Goal: Information Seeking & Learning: Learn about a topic

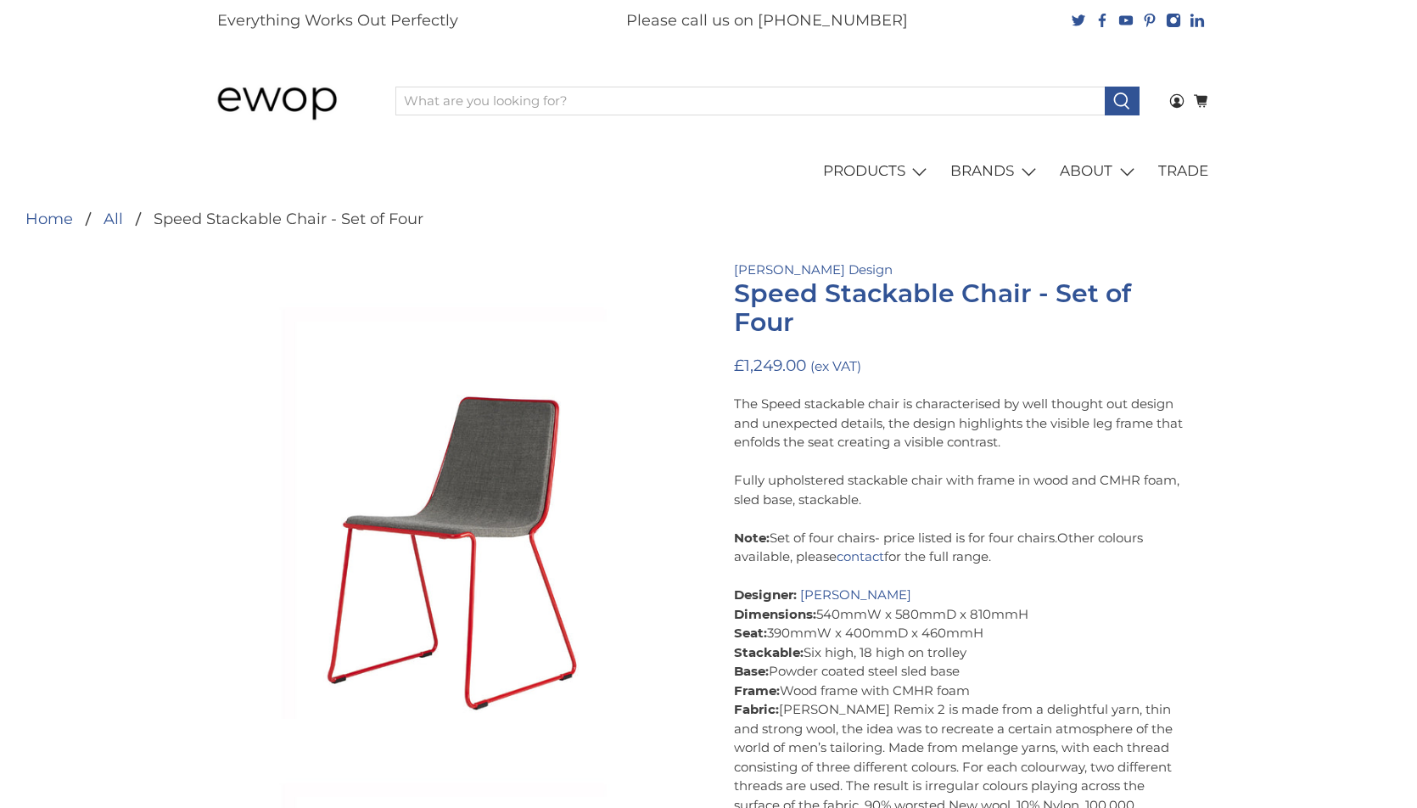
click at [886, 533] on div "The Speed stackable chair is characterised by well thought out design and unexp…" at bounding box center [963, 672] width 458 height 556
click at [759, 272] on link "[PERSON_NAME] Design" at bounding box center [813, 269] width 159 height 16
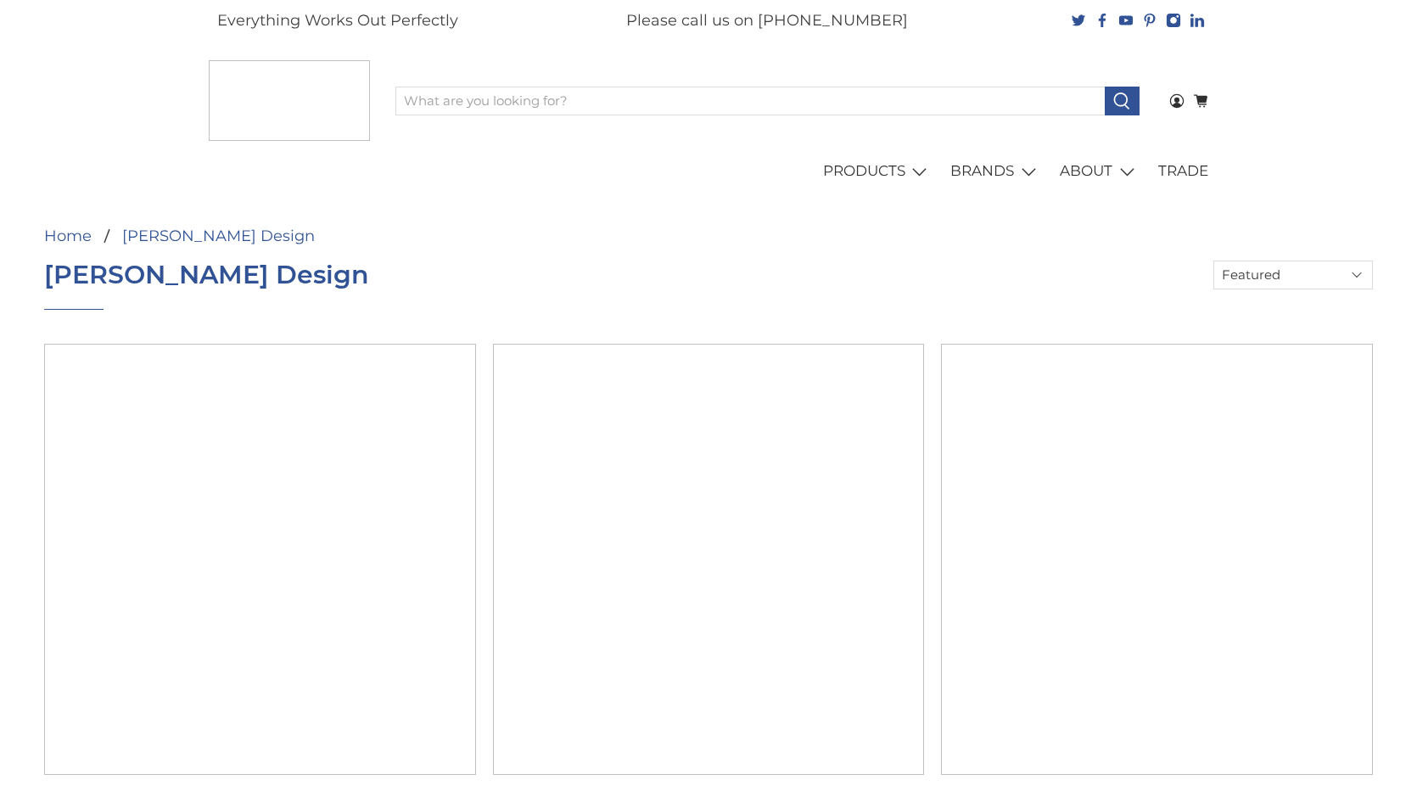
select select "title-ascending"
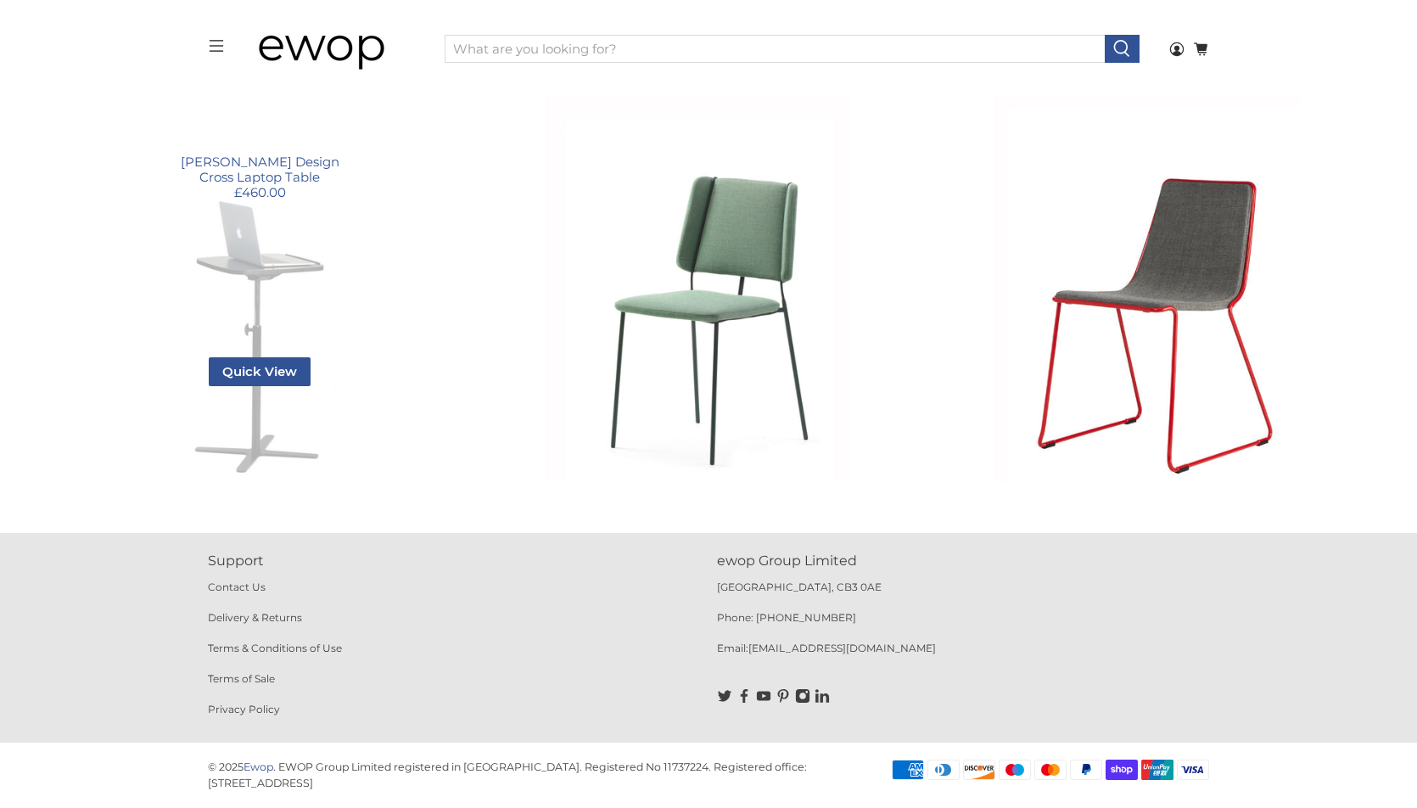
scroll to position [236, 0]
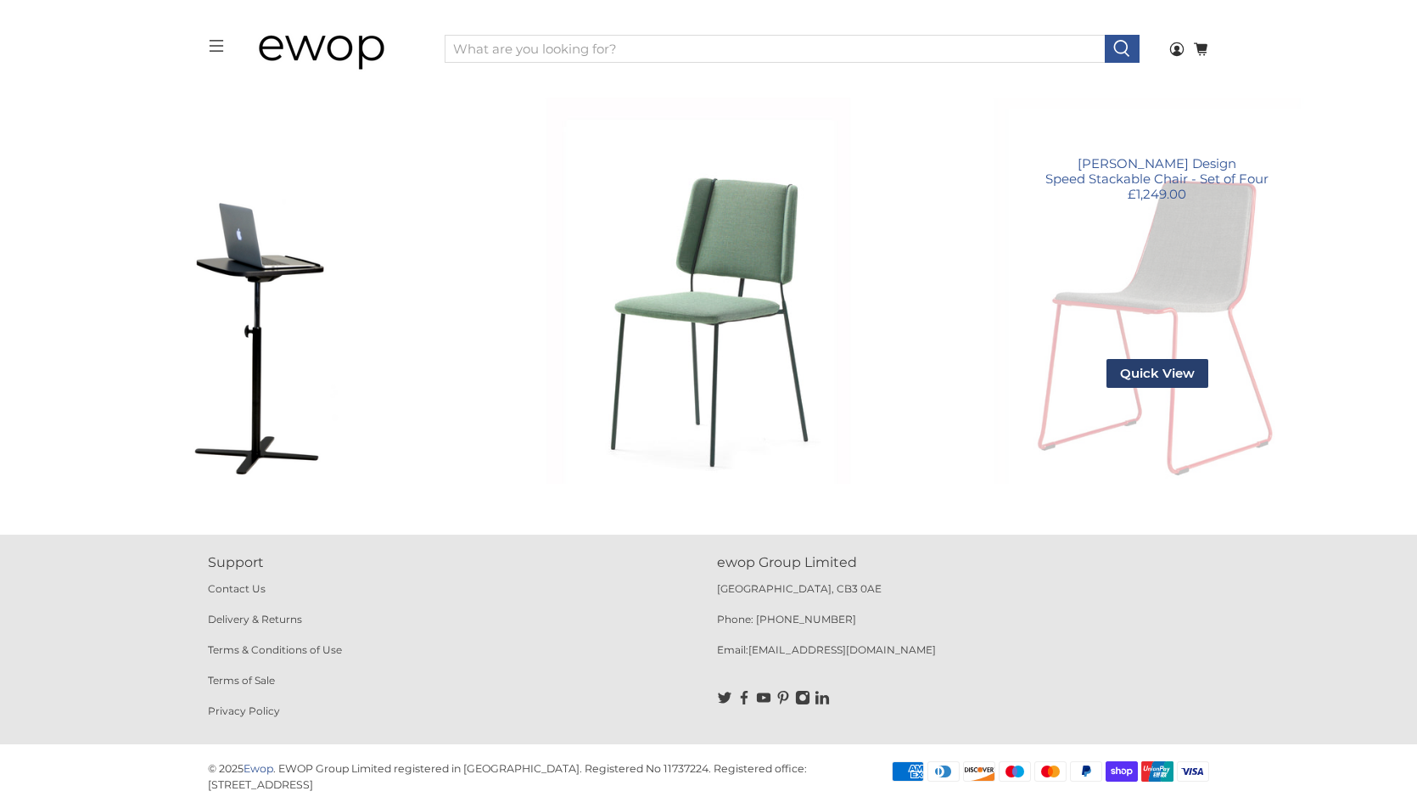
click at [1174, 377] on span "Quick View" at bounding box center [1157, 373] width 102 height 29
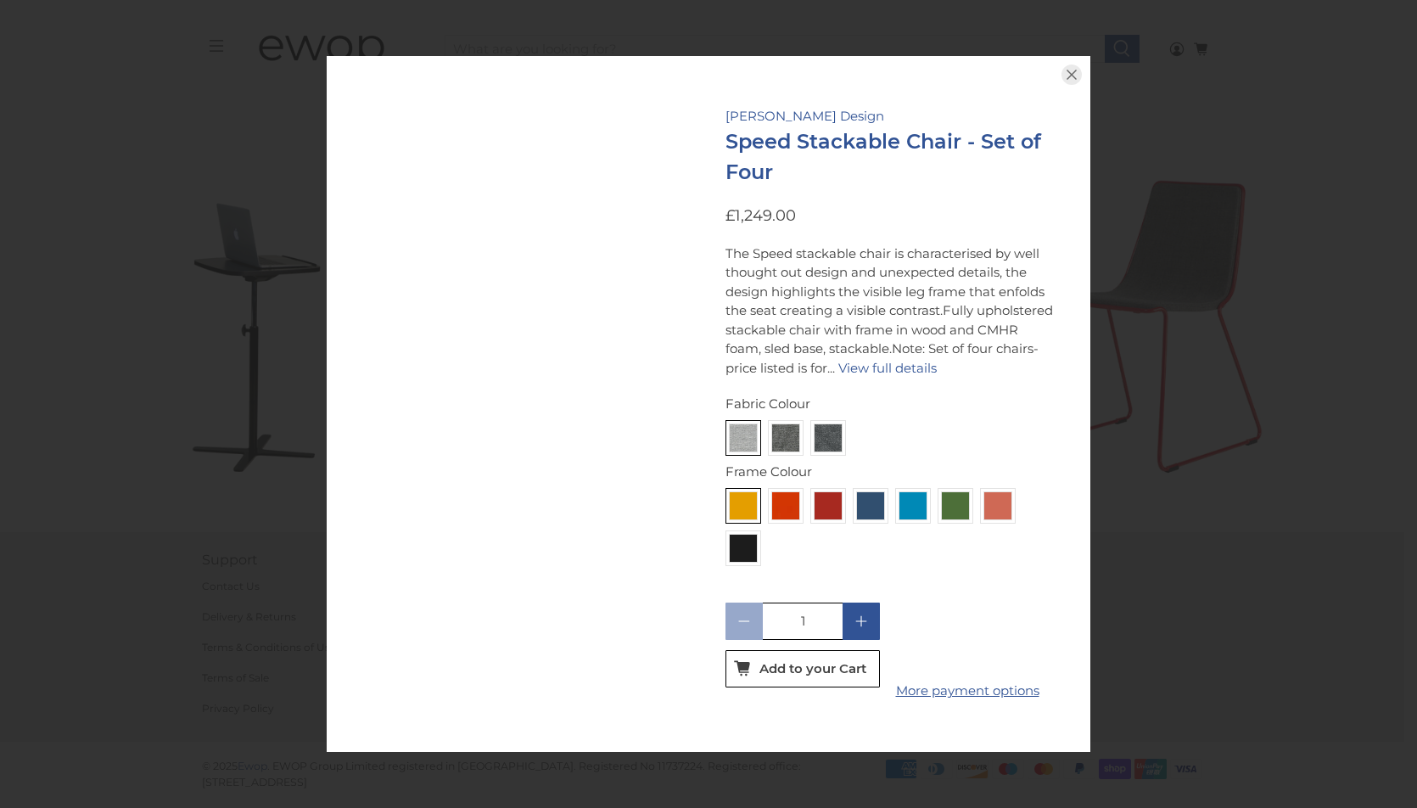
scroll to position [232, 0]
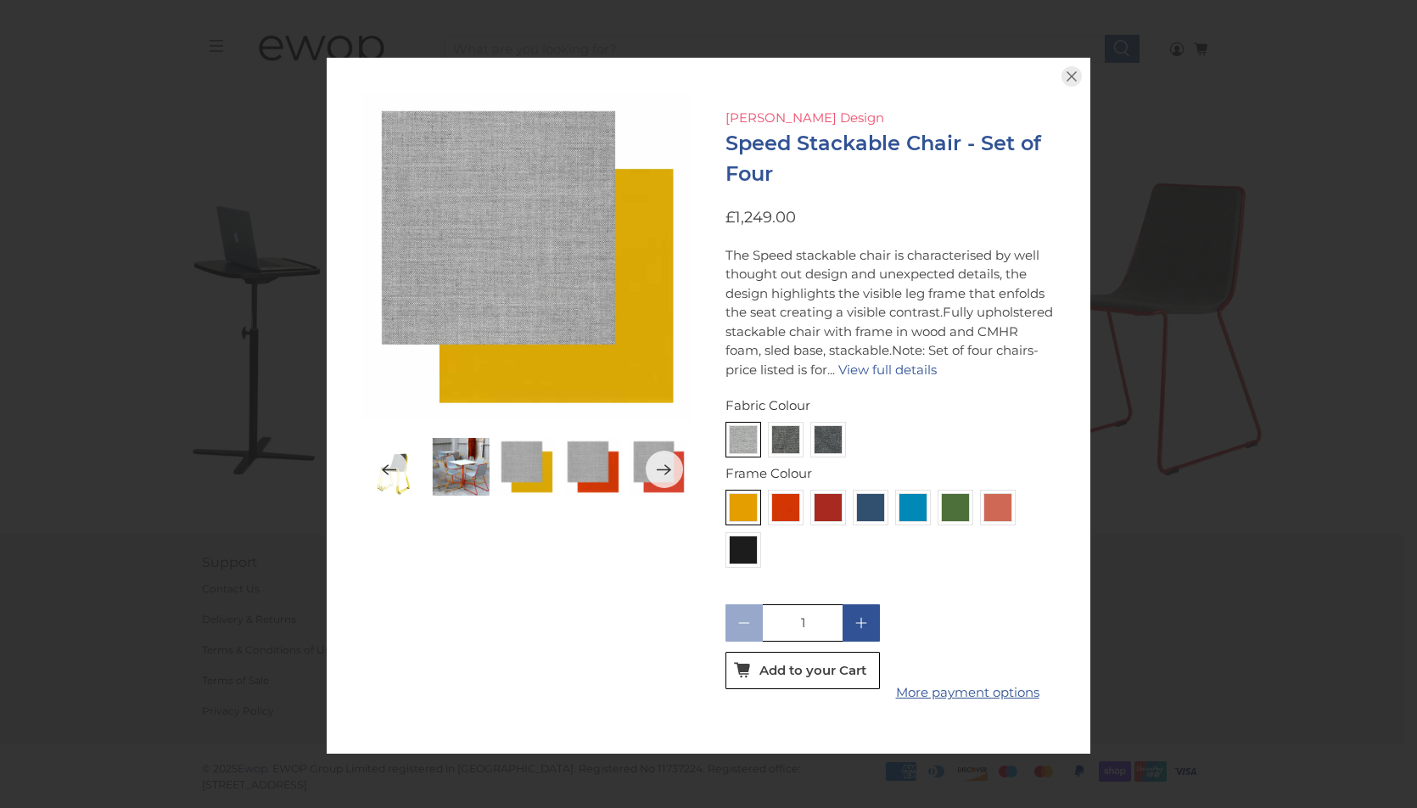
drag, startPoint x: 866, startPoint y: 112, endPoint x: 725, endPoint y: 113, distance: 140.8
click at [725, 113] on p "[PERSON_NAME] Design" at bounding box center [889, 119] width 329 height 20
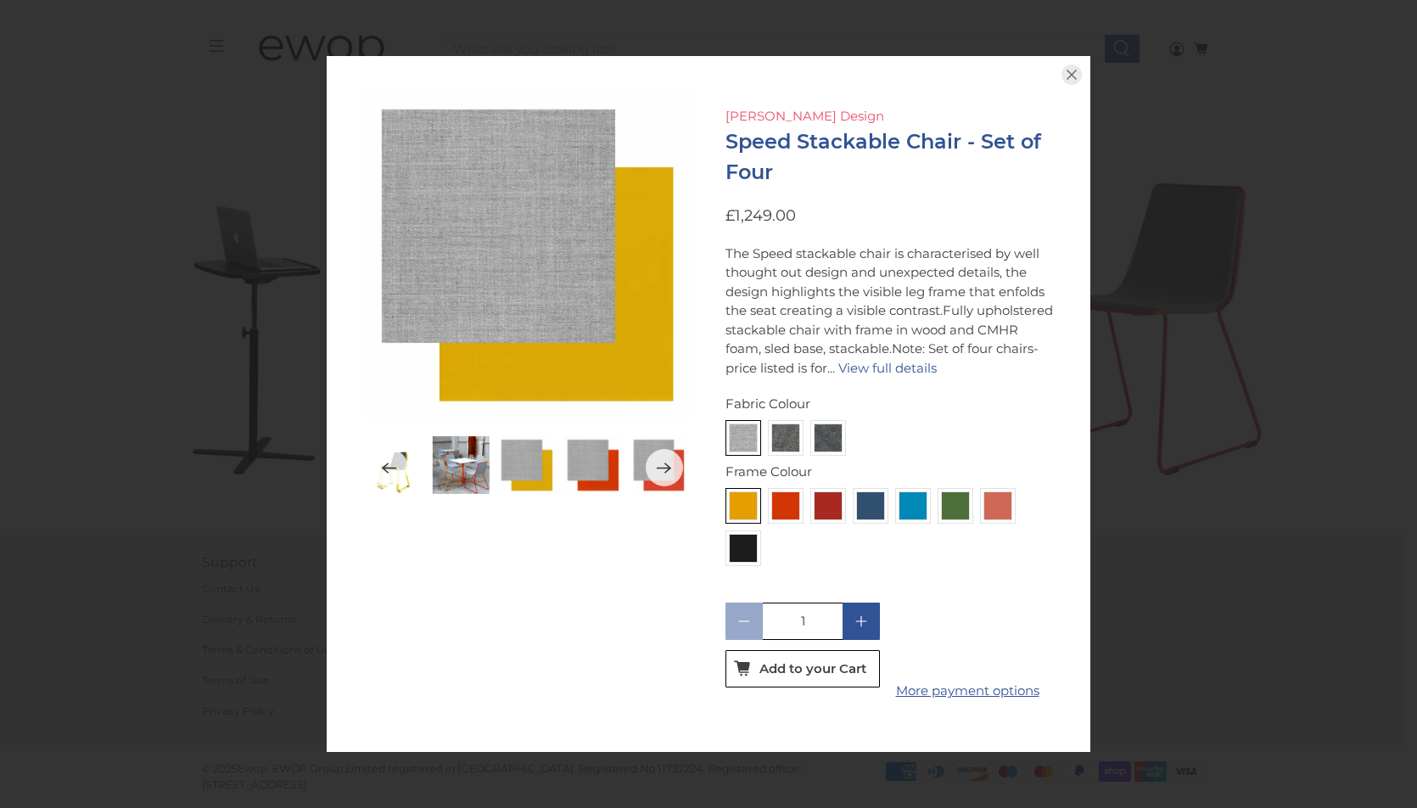
click at [750, 111] on link "[PERSON_NAME] Design" at bounding box center [804, 116] width 159 height 16
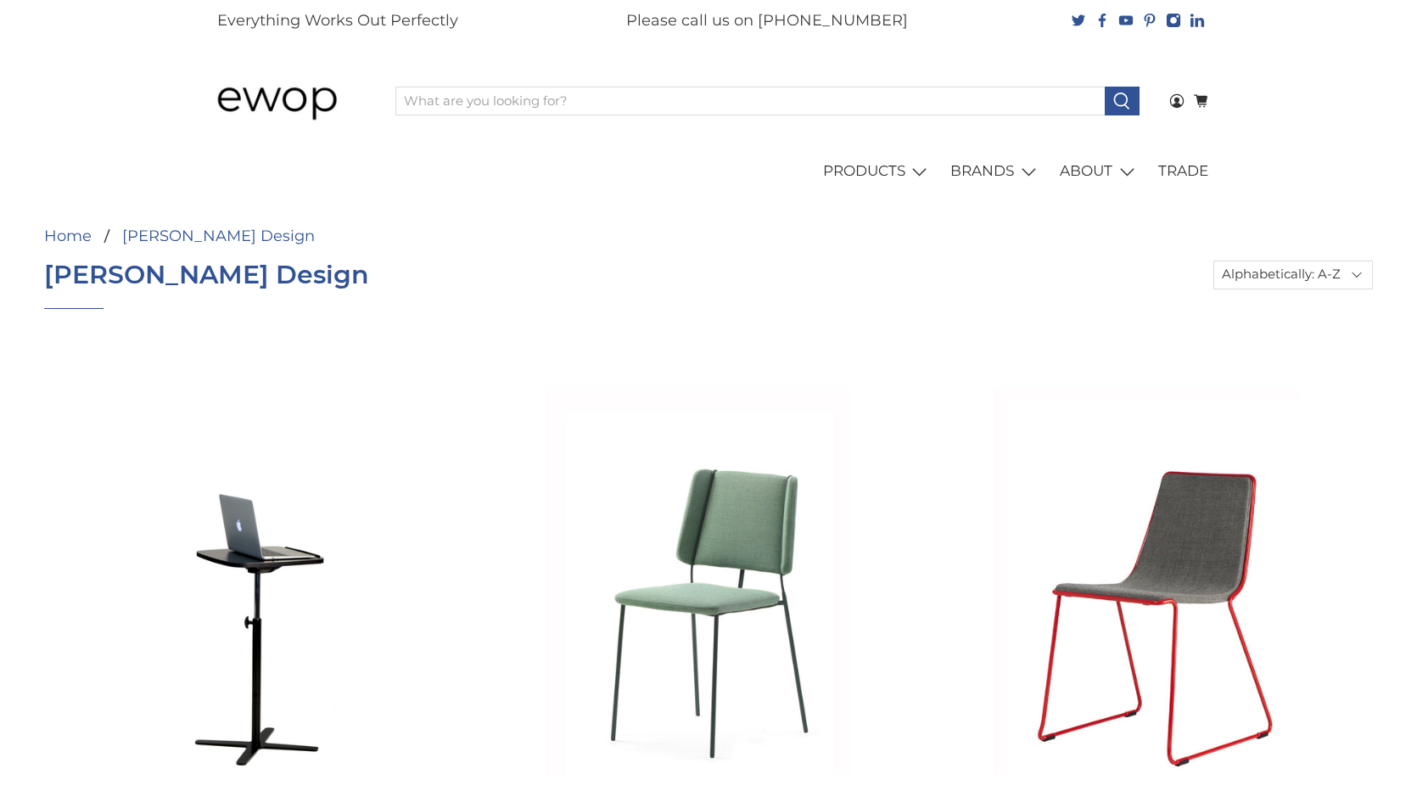
select select "title-ascending"
drag, startPoint x: 304, startPoint y: 271, endPoint x: 29, endPoint y: 280, distance: 275.0
click at [29, 280] on div "Home [PERSON_NAME] Design [PERSON_NAME] Design All [PERSON_NAME] Design Bistro …" at bounding box center [708, 509] width 1417 height 631
copy h1 "[PERSON_NAME] Design"
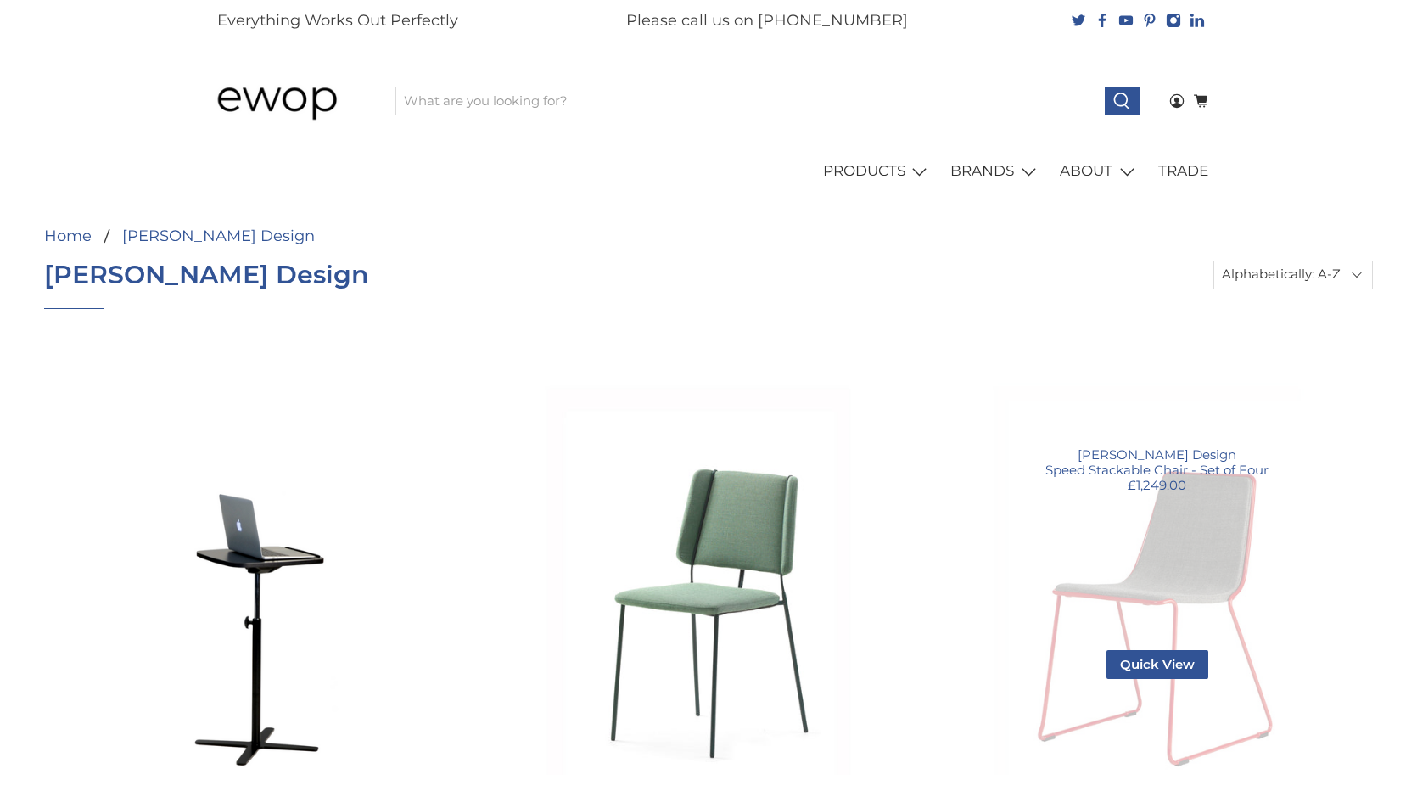
click at [1215, 503] on link "Speed Stackable Chair - Set of Four" at bounding box center [1157, 559] width 432 height 432
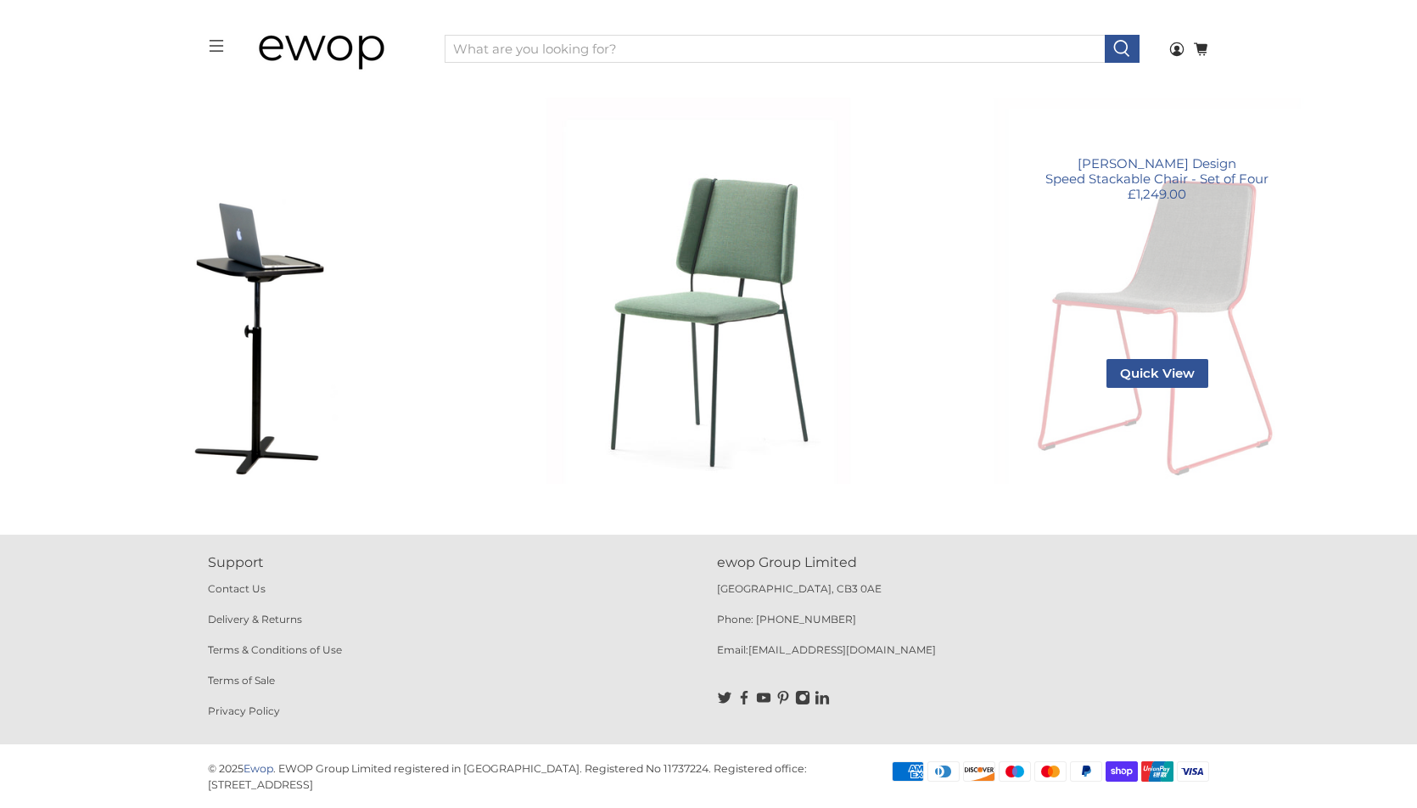
scroll to position [235, 0]
click at [1198, 278] on link "Speed Stackable Chair - Set of Four" at bounding box center [1157, 269] width 432 height 432
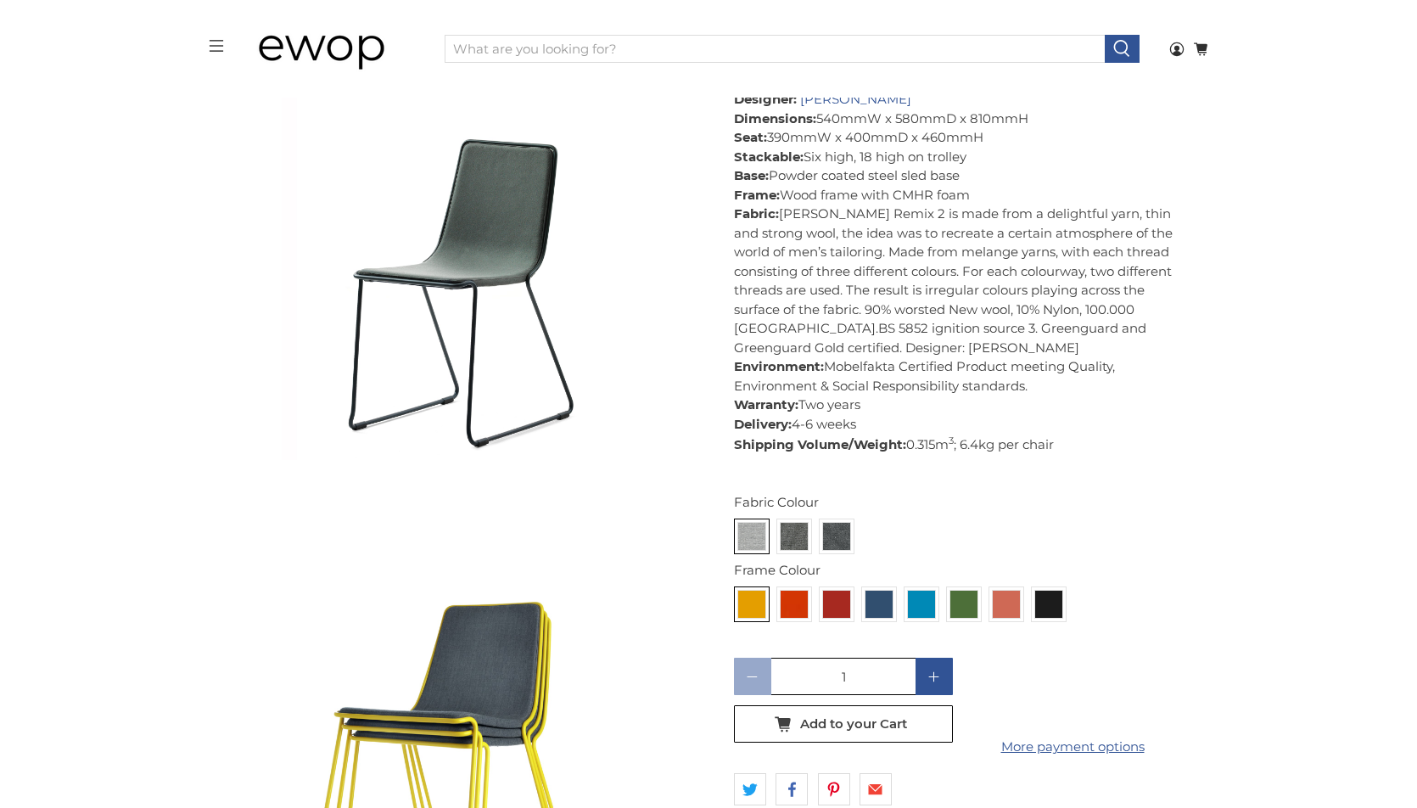
drag, startPoint x: 808, startPoint y: 518, endPoint x: 816, endPoint y: 519, distance: 8.5
click at [808, 522] on label at bounding box center [794, 536] width 29 height 29
click at [0, 0] on input "radio" at bounding box center [0, 0] width 0 height 0
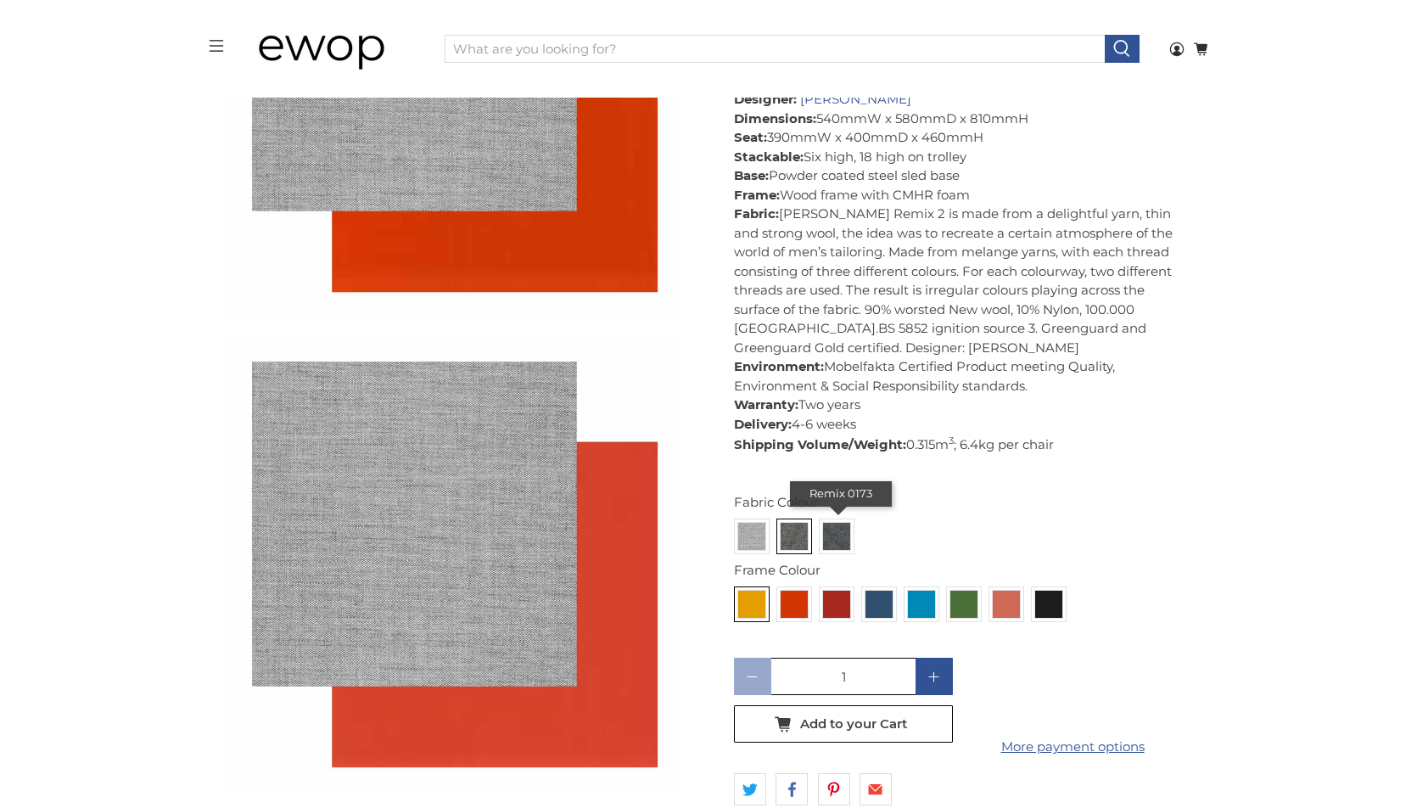
click at [840, 523] on img at bounding box center [836, 536] width 27 height 27
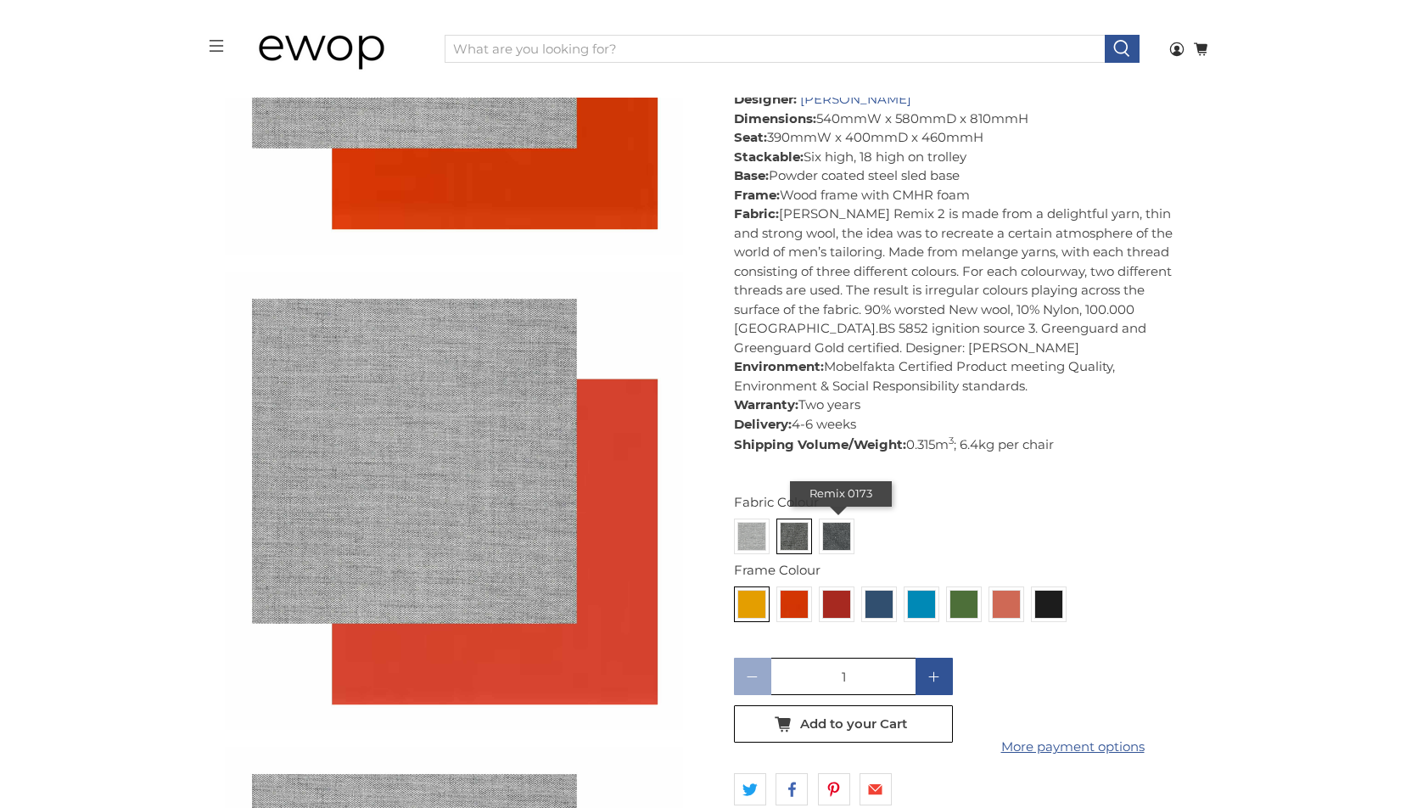
click at [0, 0] on input "radio" at bounding box center [0, 0] width 0 height 0
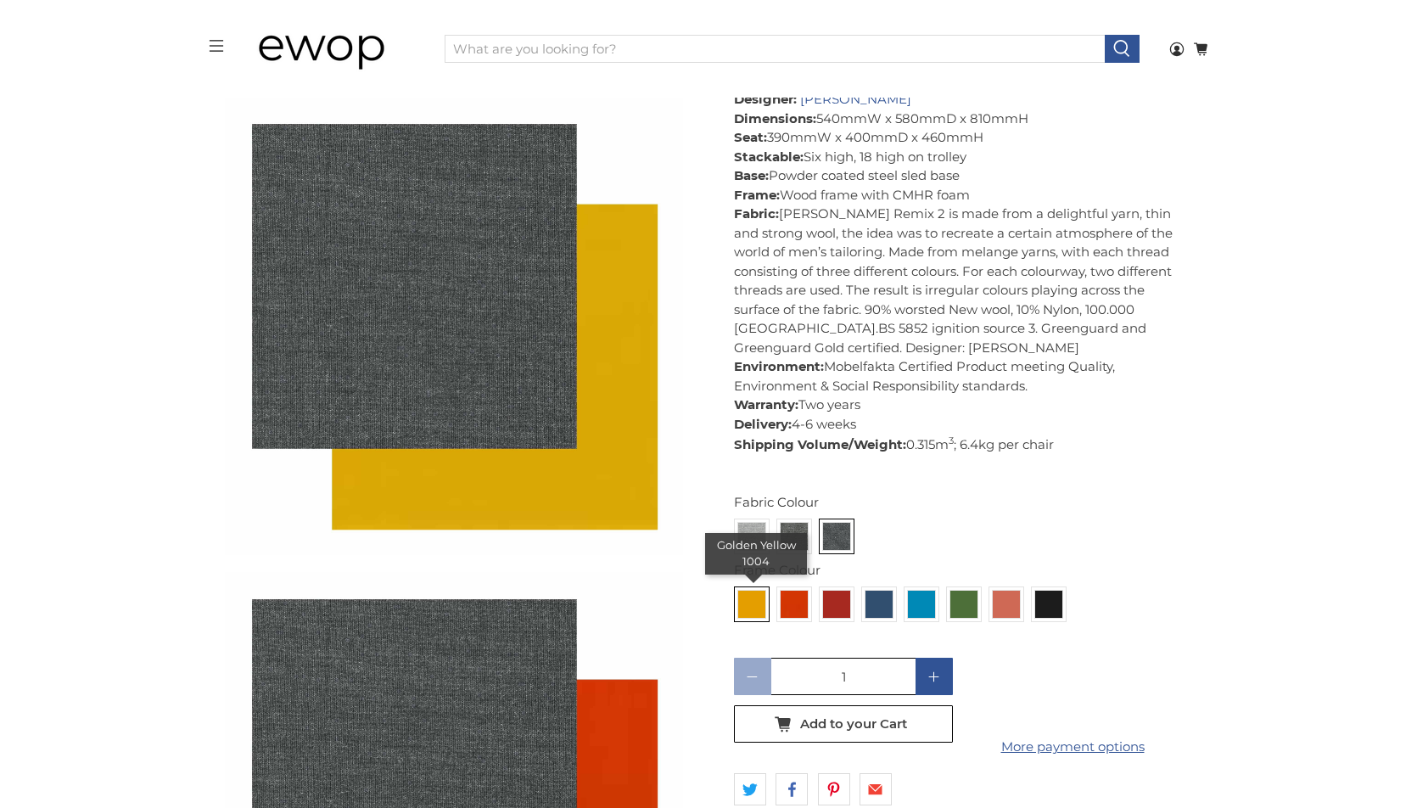
click at [749, 533] on div "Golden Yellow 1004" at bounding box center [756, 554] width 102 height 42
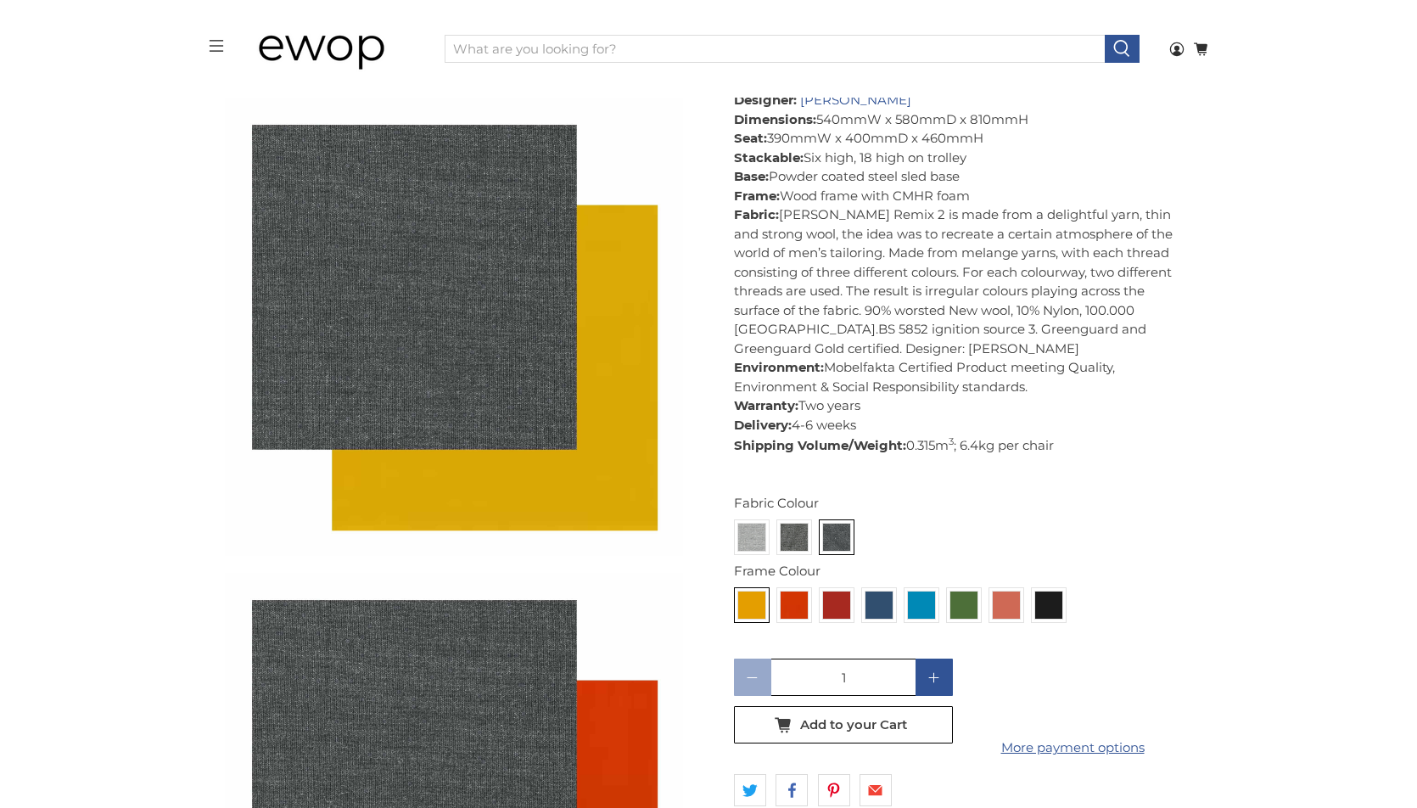
drag, startPoint x: 754, startPoint y: 512, endPoint x: 769, endPoint y: 516, distance: 15.6
click at [754, 523] on img at bounding box center [751, 536] width 27 height 27
click at [0, 0] on input "radio" at bounding box center [0, 0] width 0 height 0
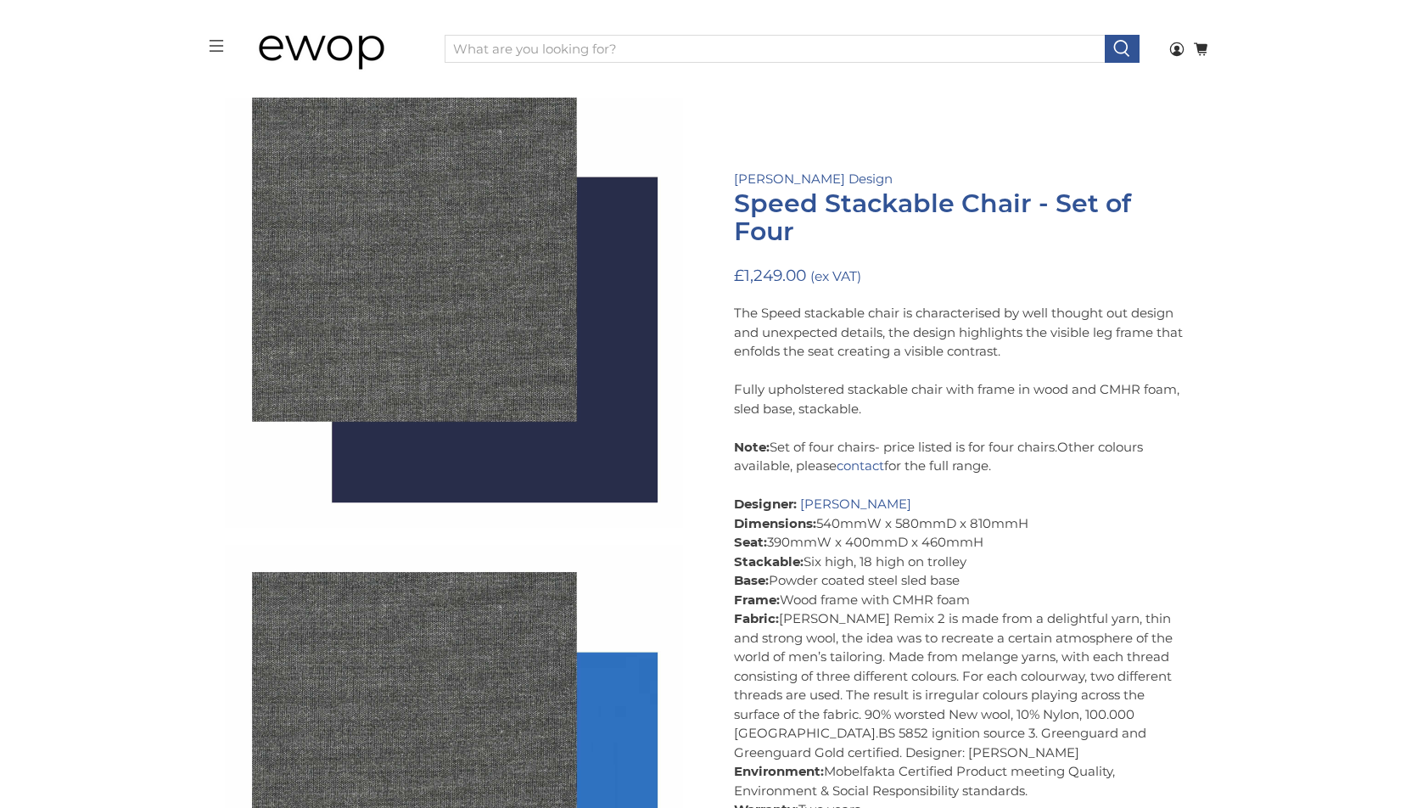
click at [795, 523] on strong "Dimensions:" at bounding box center [775, 523] width 82 height 16
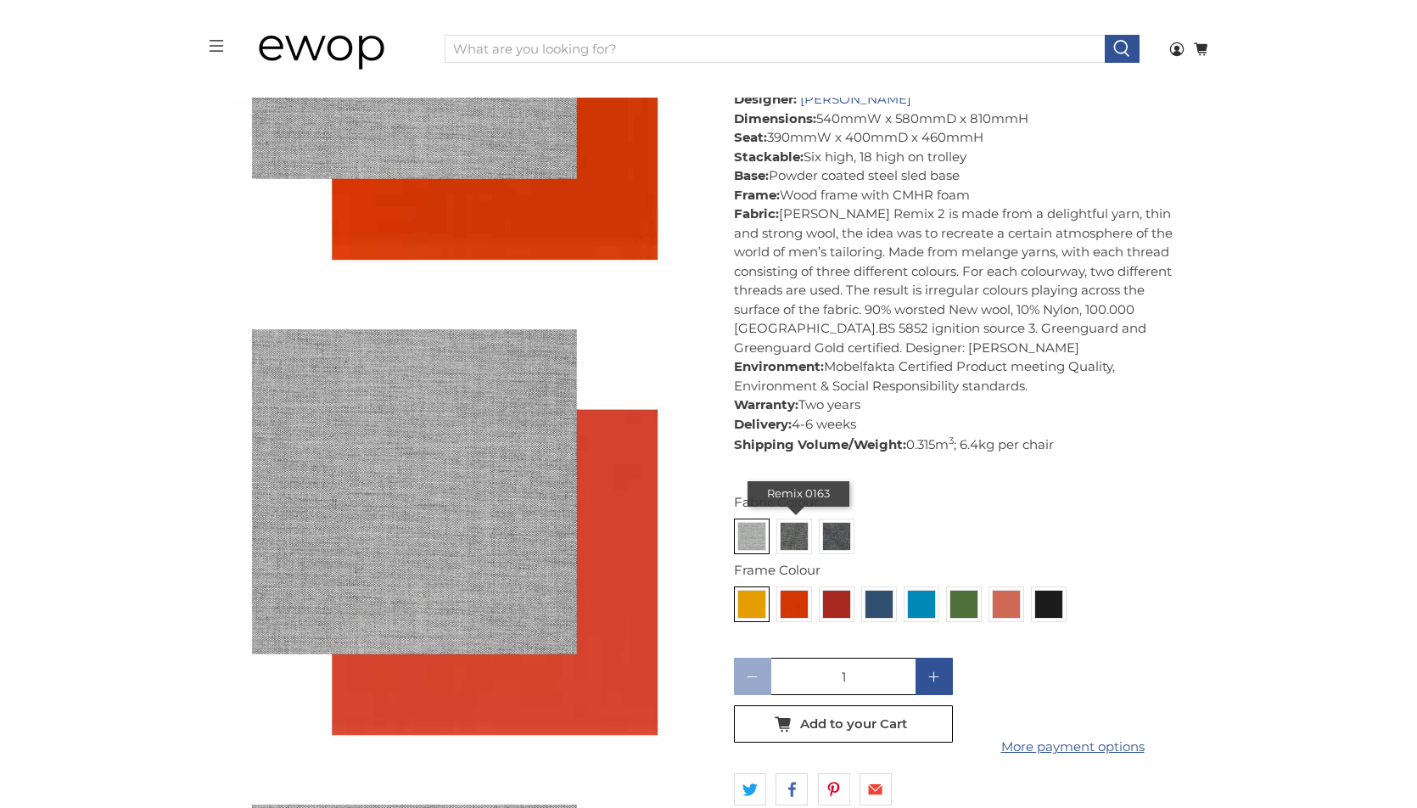
scroll to position [2754, 0]
click at [791, 523] on img at bounding box center [793, 536] width 27 height 27
click at [0, 0] on input "radio" at bounding box center [0, 0] width 0 height 0
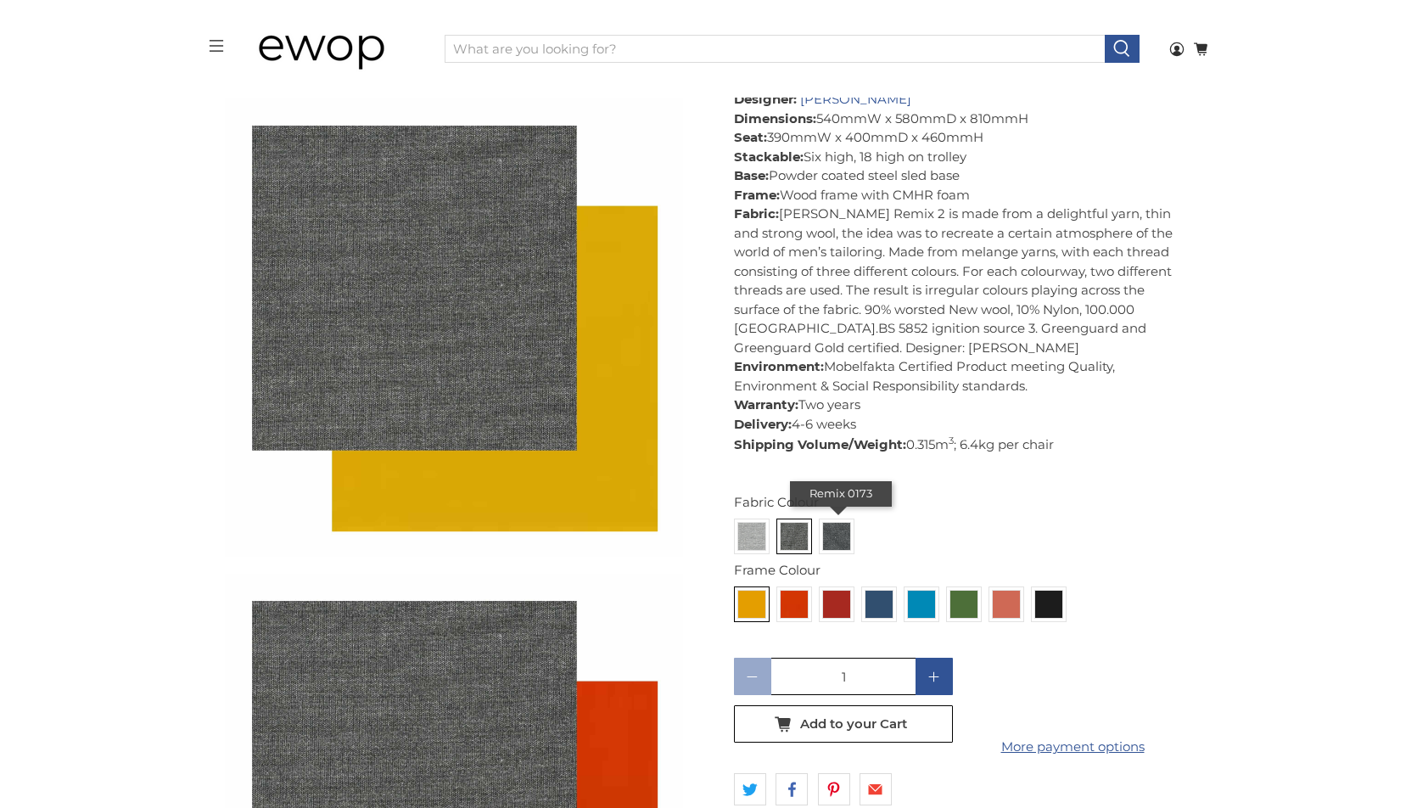
click at [838, 531] on img at bounding box center [836, 536] width 27 height 27
click at [0, 0] on input "radio" at bounding box center [0, 0] width 0 height 0
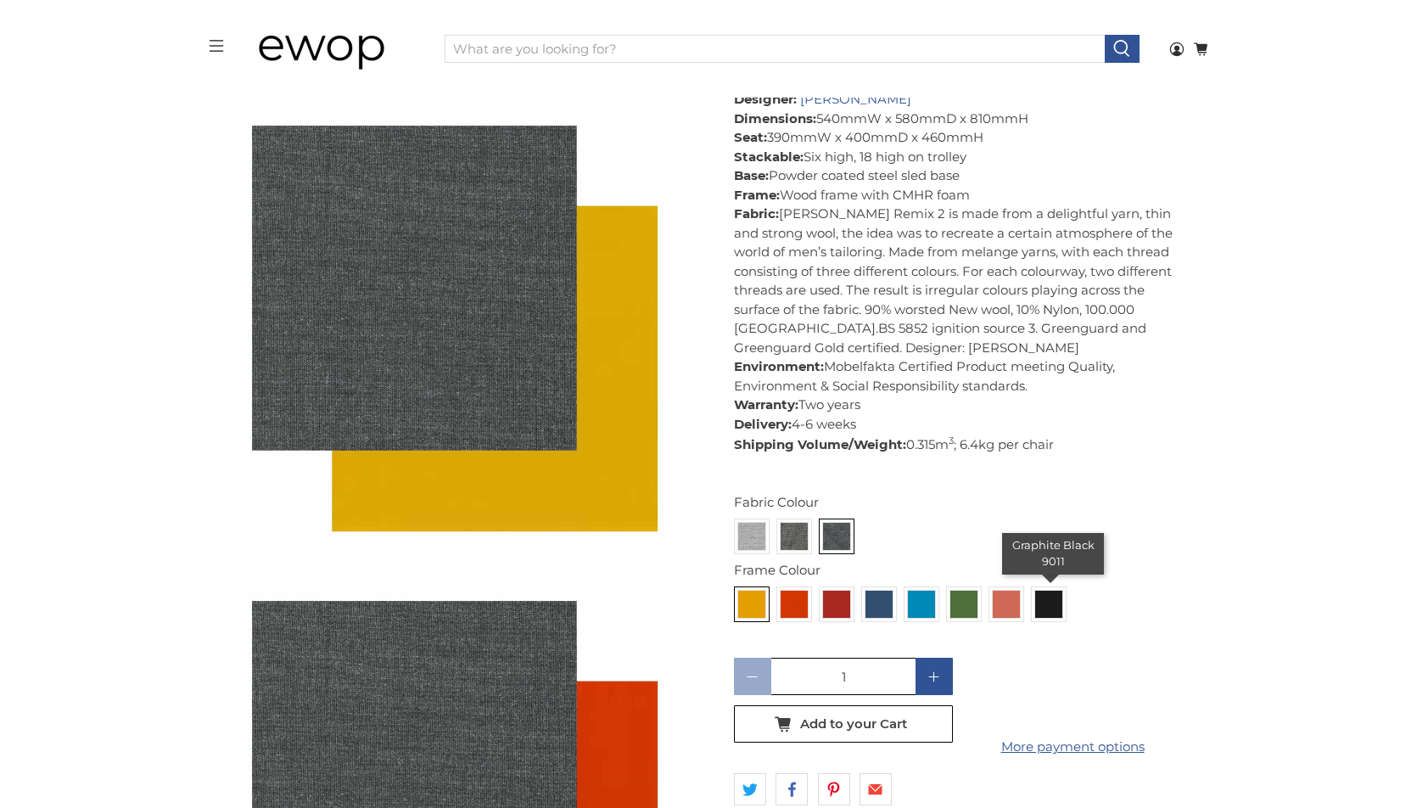
click at [1057, 590] on img at bounding box center [1048, 603] width 27 height 27
click at [0, 0] on input "radio" at bounding box center [0, 0] width 0 height 0
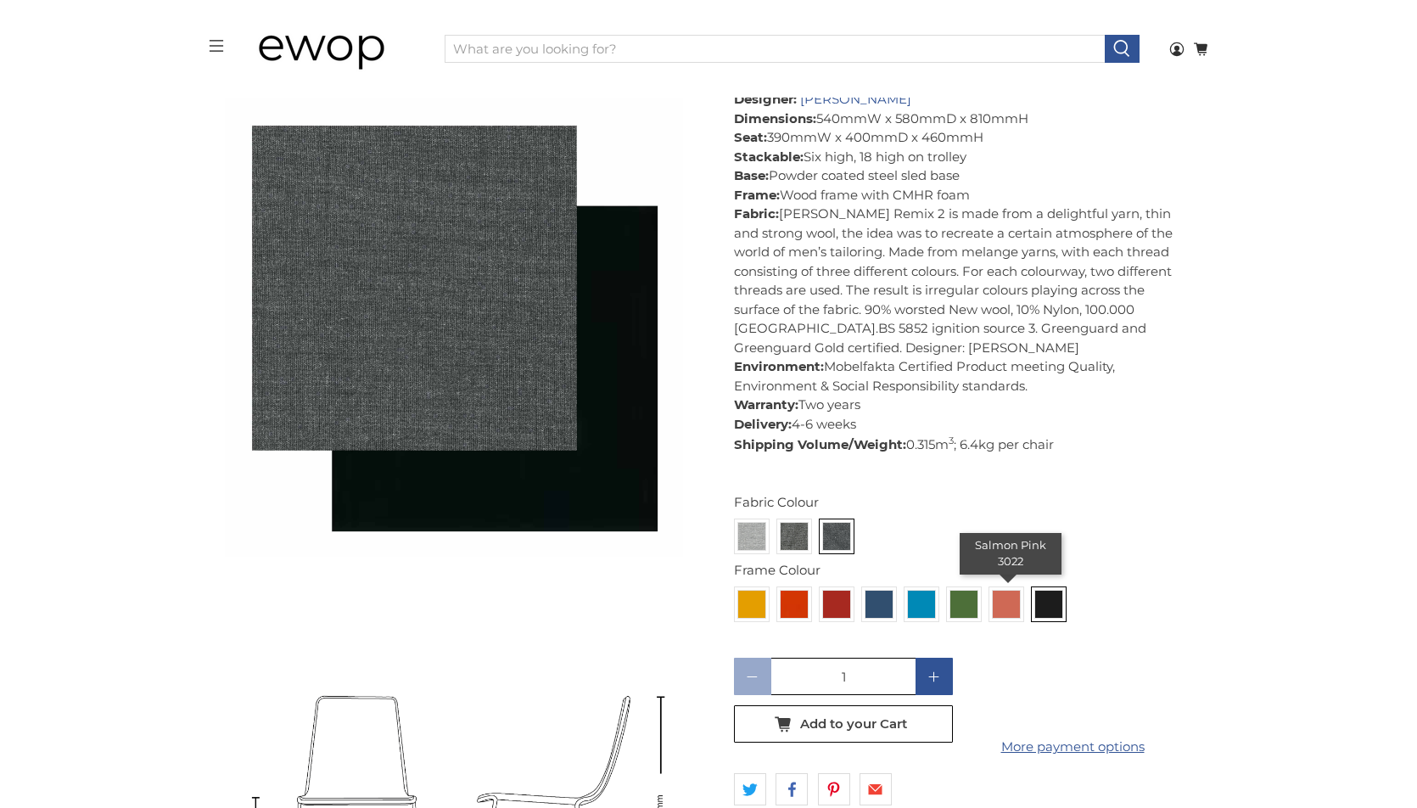
click at [1004, 592] on img at bounding box center [1005, 603] width 27 height 27
click at [0, 0] on input "radio" at bounding box center [0, 0] width 0 height 0
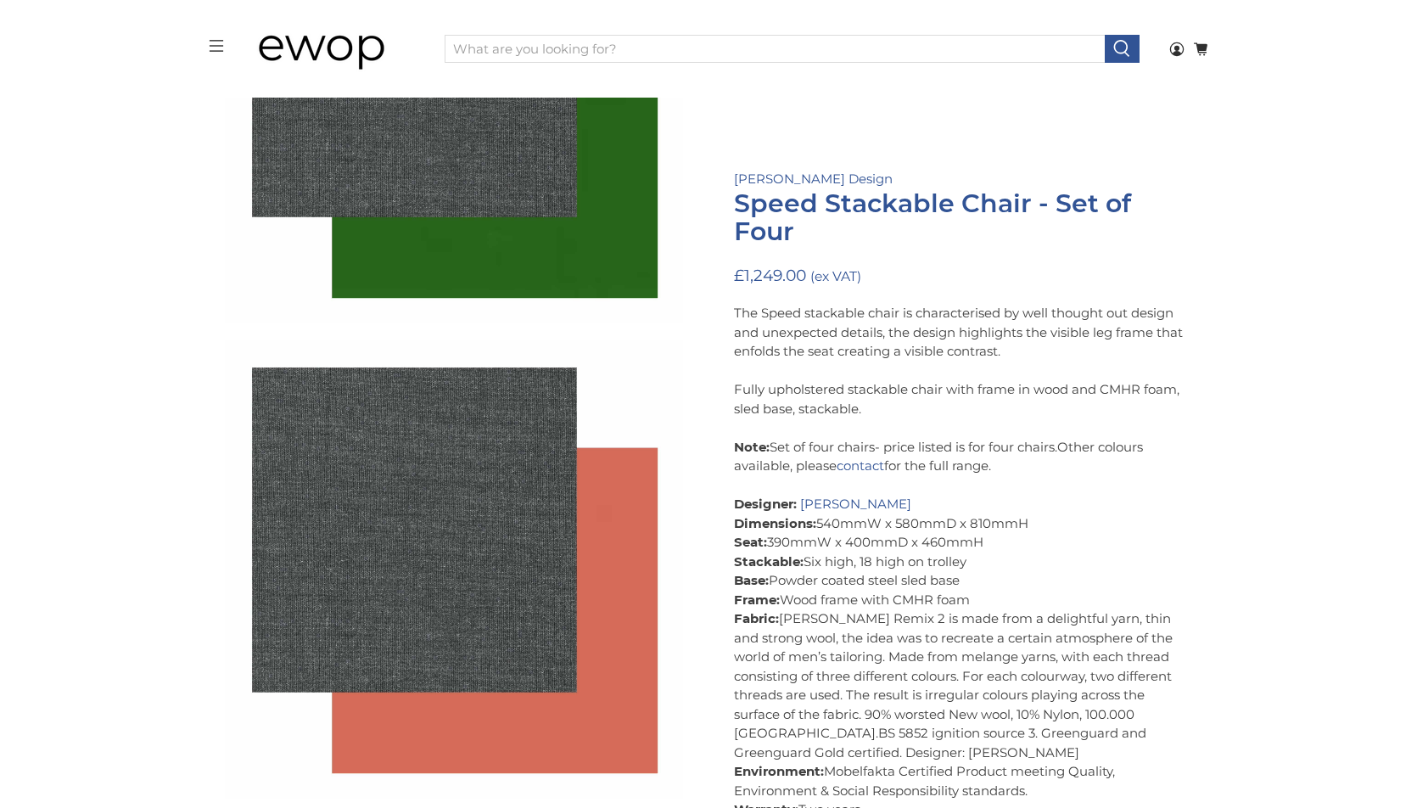
scroll to position [12213, 0]
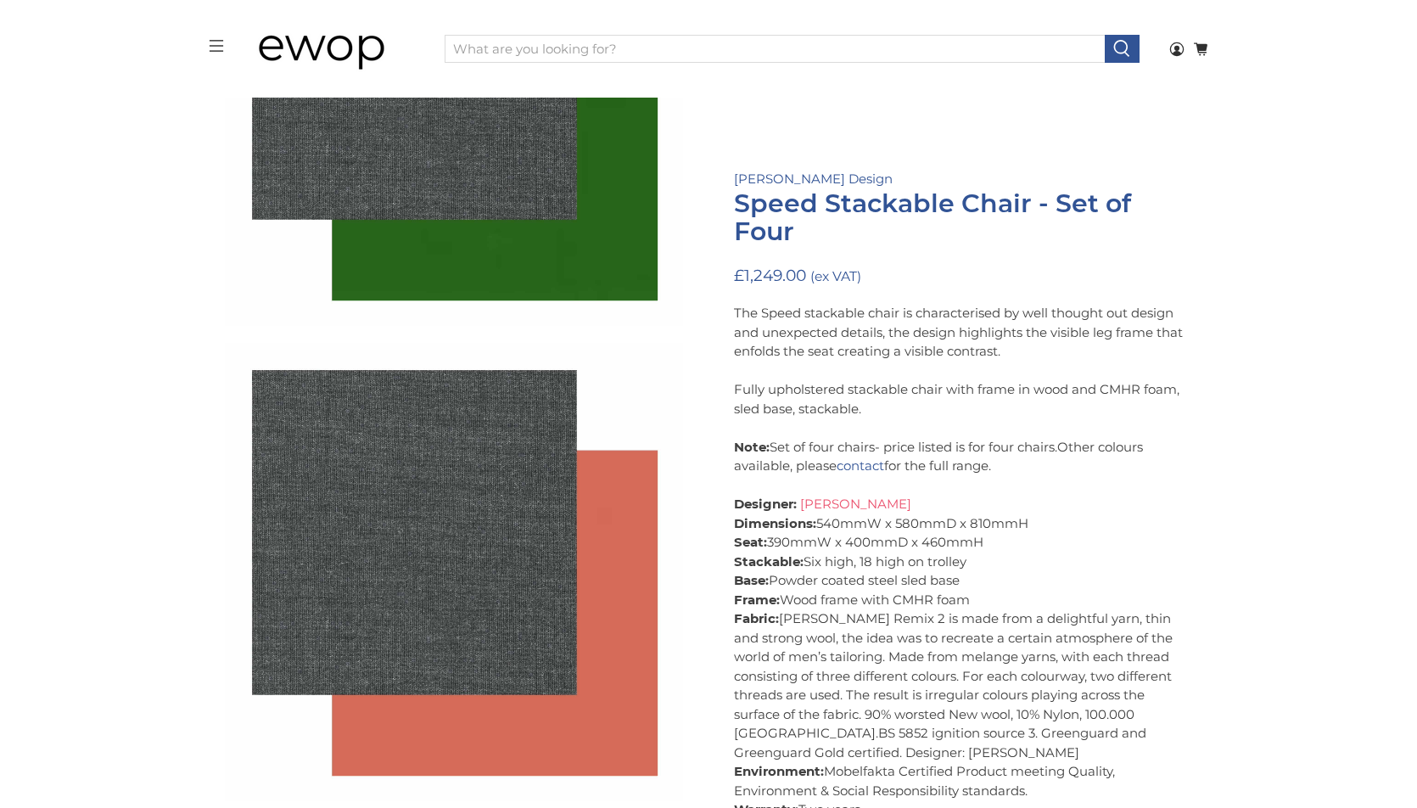
click at [854, 498] on link "[PERSON_NAME]" at bounding box center [855, 503] width 111 height 16
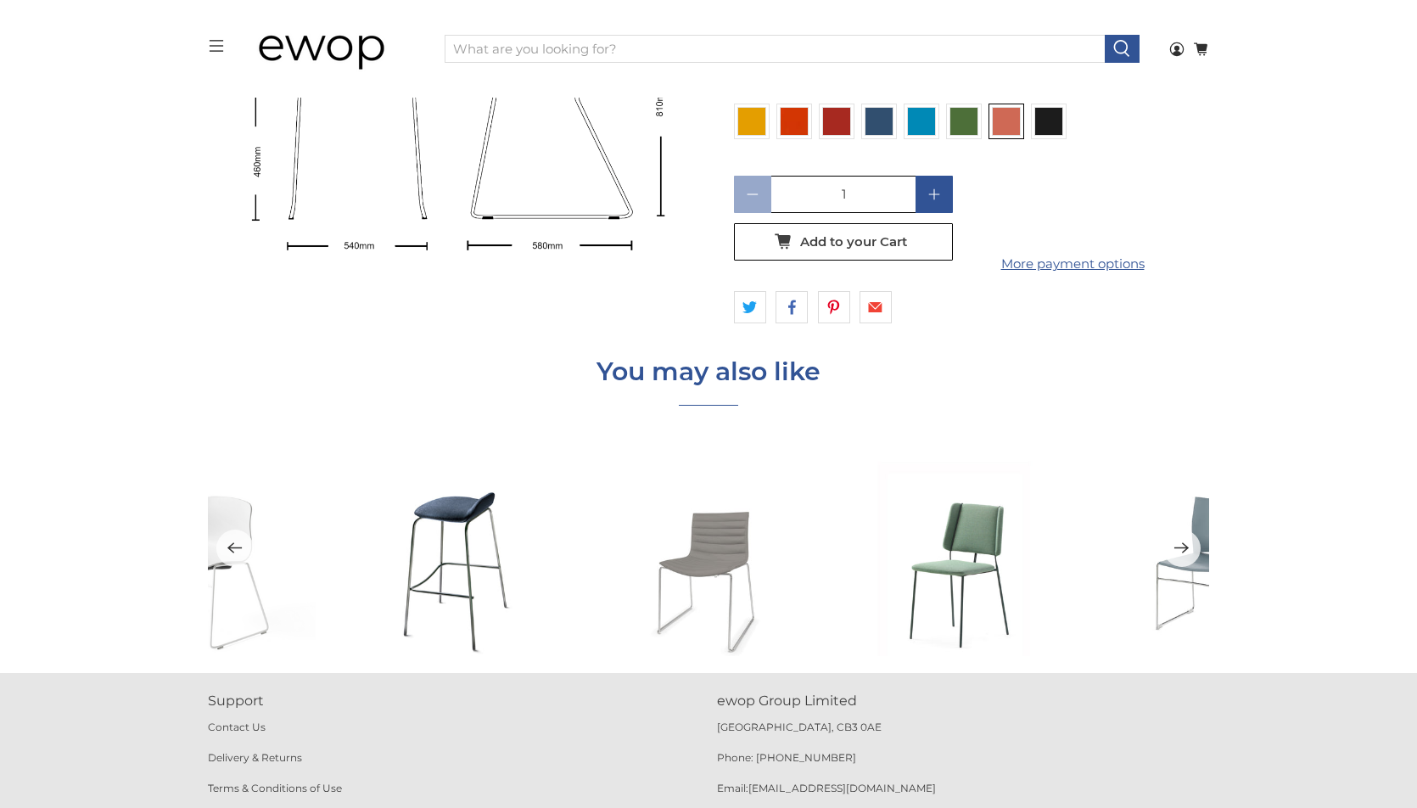
scroll to position [13642, 0]
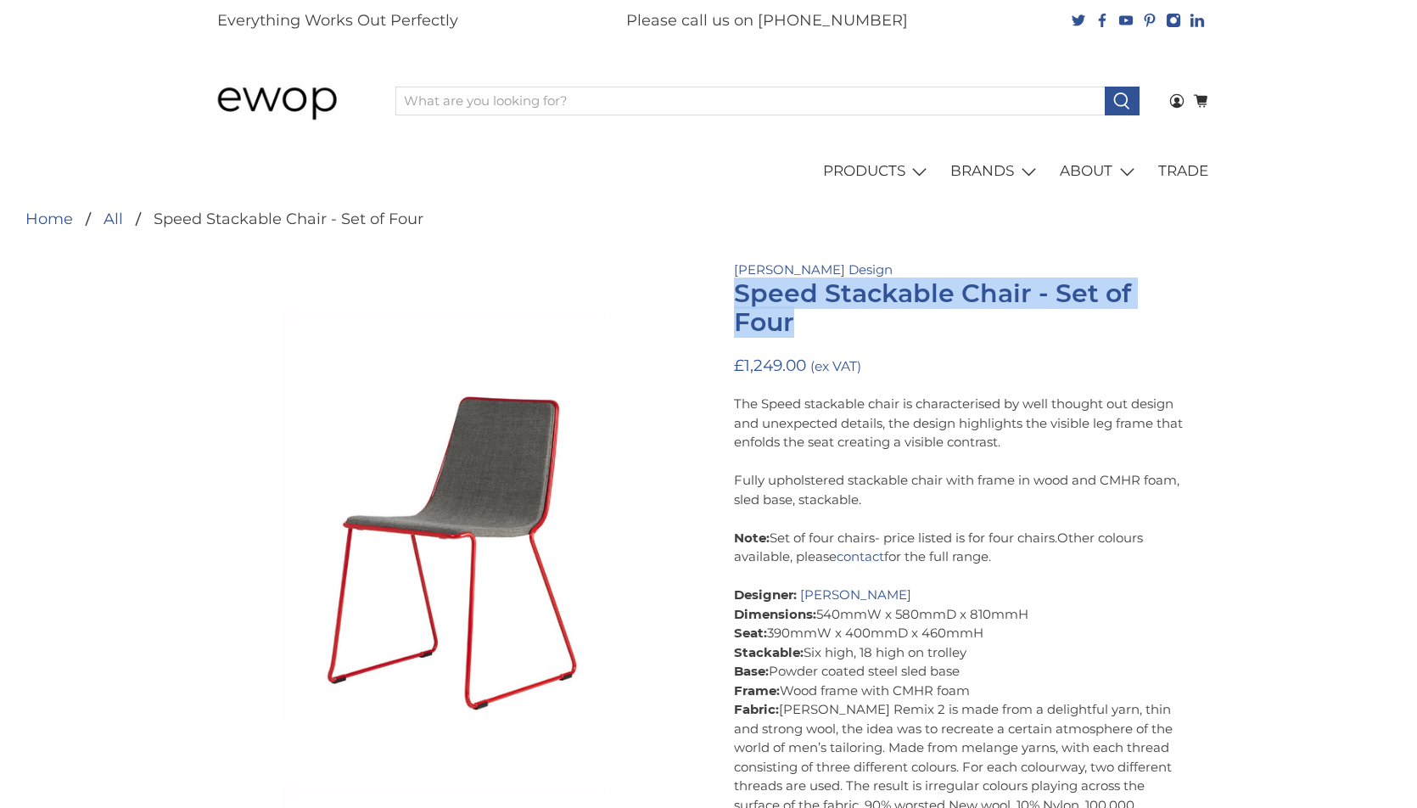
drag, startPoint x: 839, startPoint y: 321, endPoint x: 741, endPoint y: 294, distance: 102.1
click at [741, 294] on h1 "Speed Stackable Chair - Set of Four" at bounding box center [963, 308] width 458 height 58
click at [800, 271] on link "[PERSON_NAME] Design" at bounding box center [813, 269] width 159 height 16
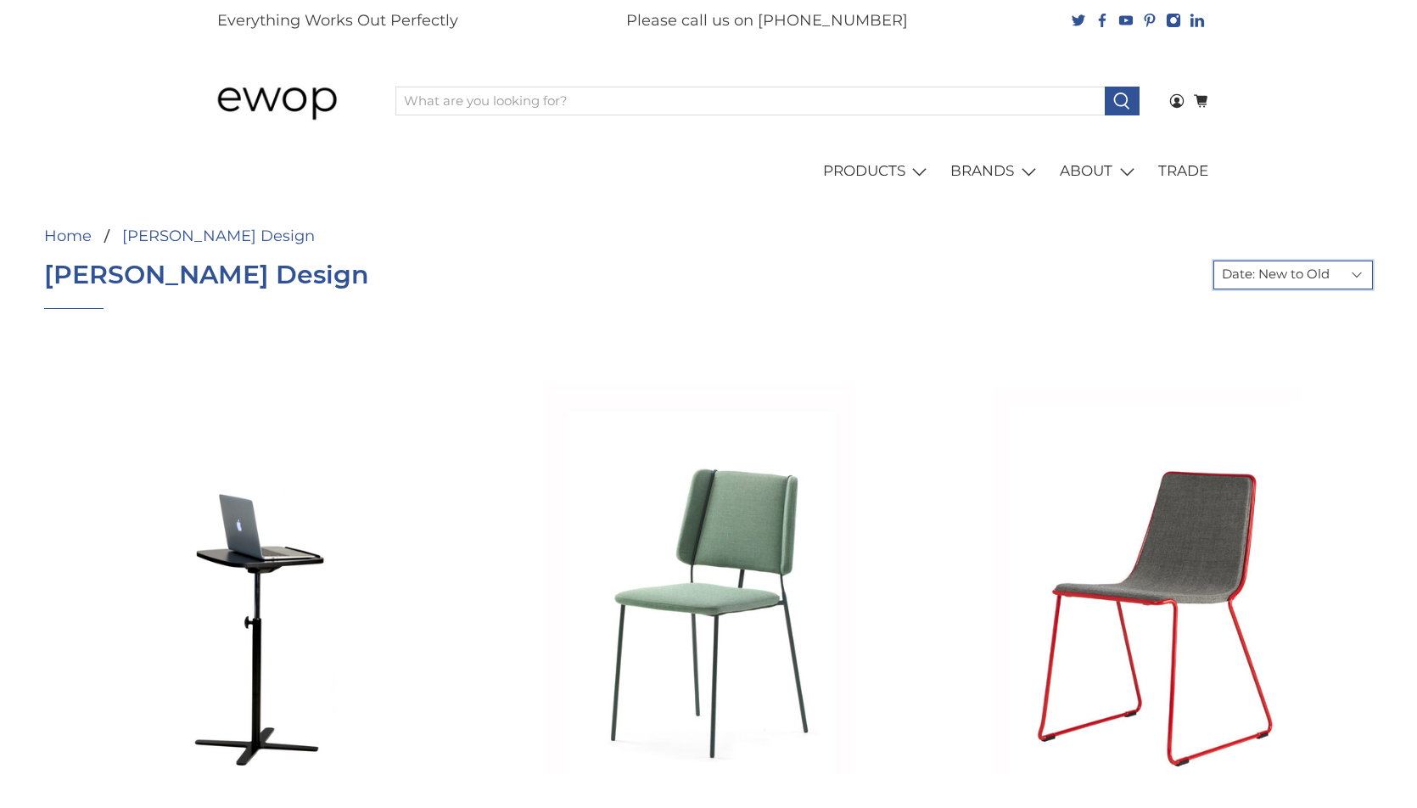
select select "created-ascending"
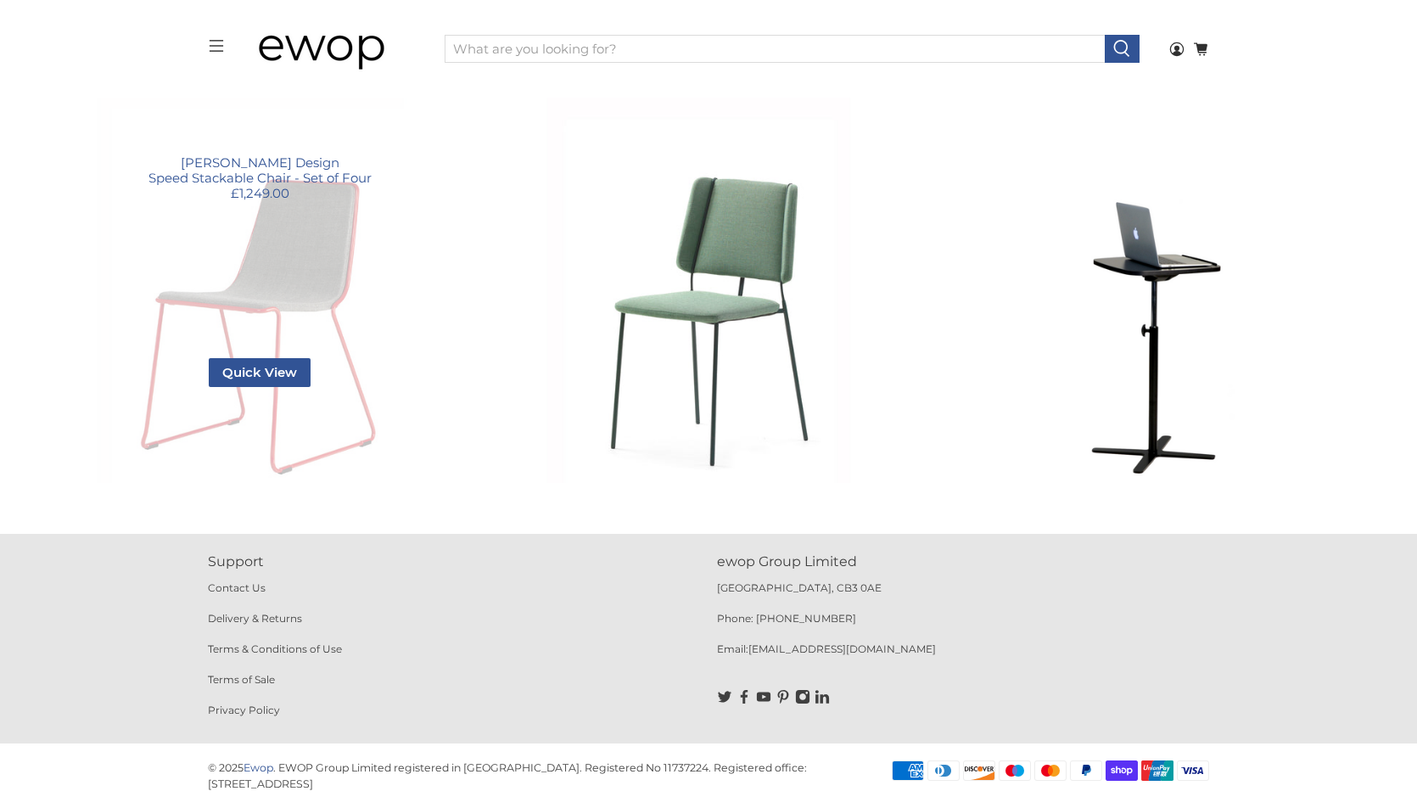
scroll to position [236, 0]
click at [266, 366] on span "Quick View" at bounding box center [260, 373] width 102 height 29
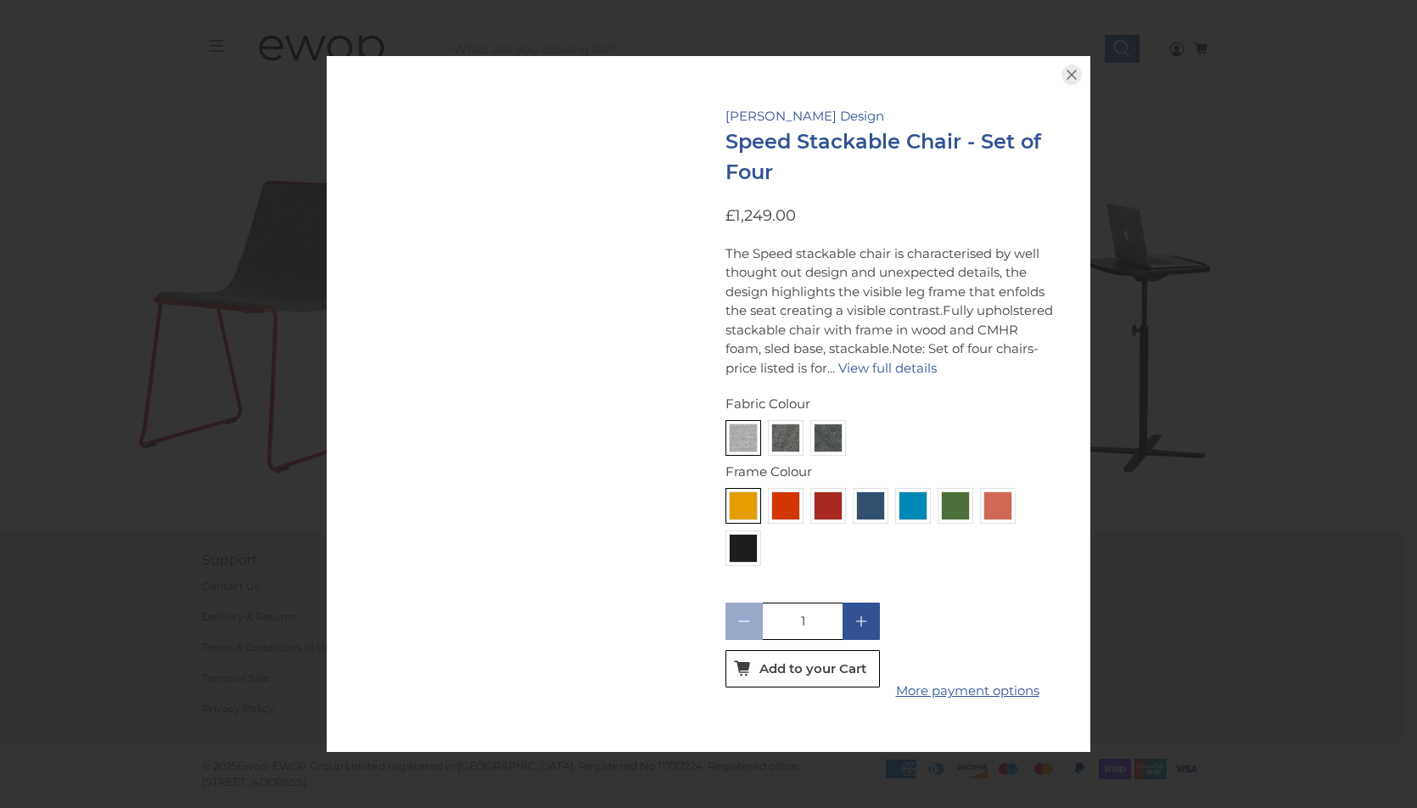
scroll to position [232, 0]
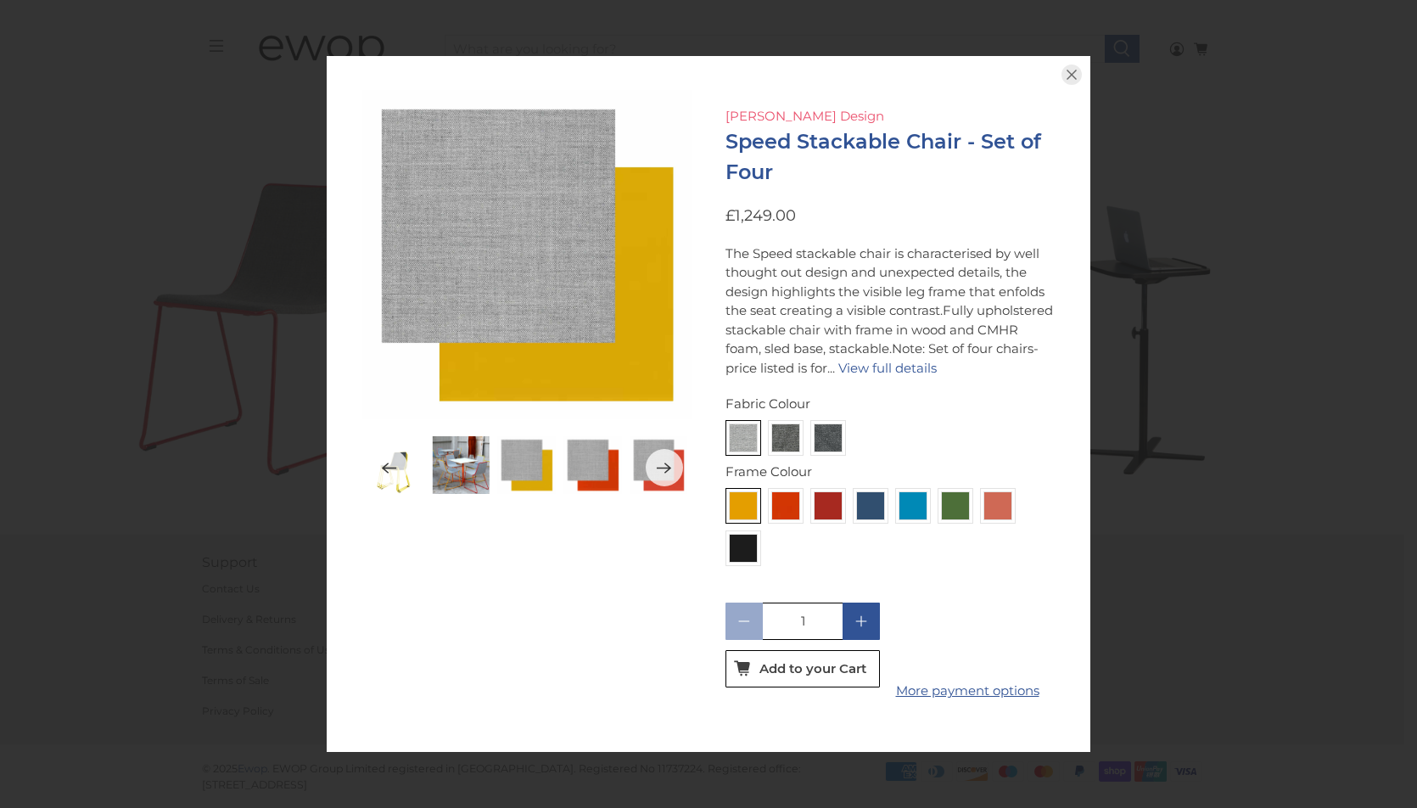
click at [785, 113] on link "[PERSON_NAME] Design" at bounding box center [804, 116] width 159 height 16
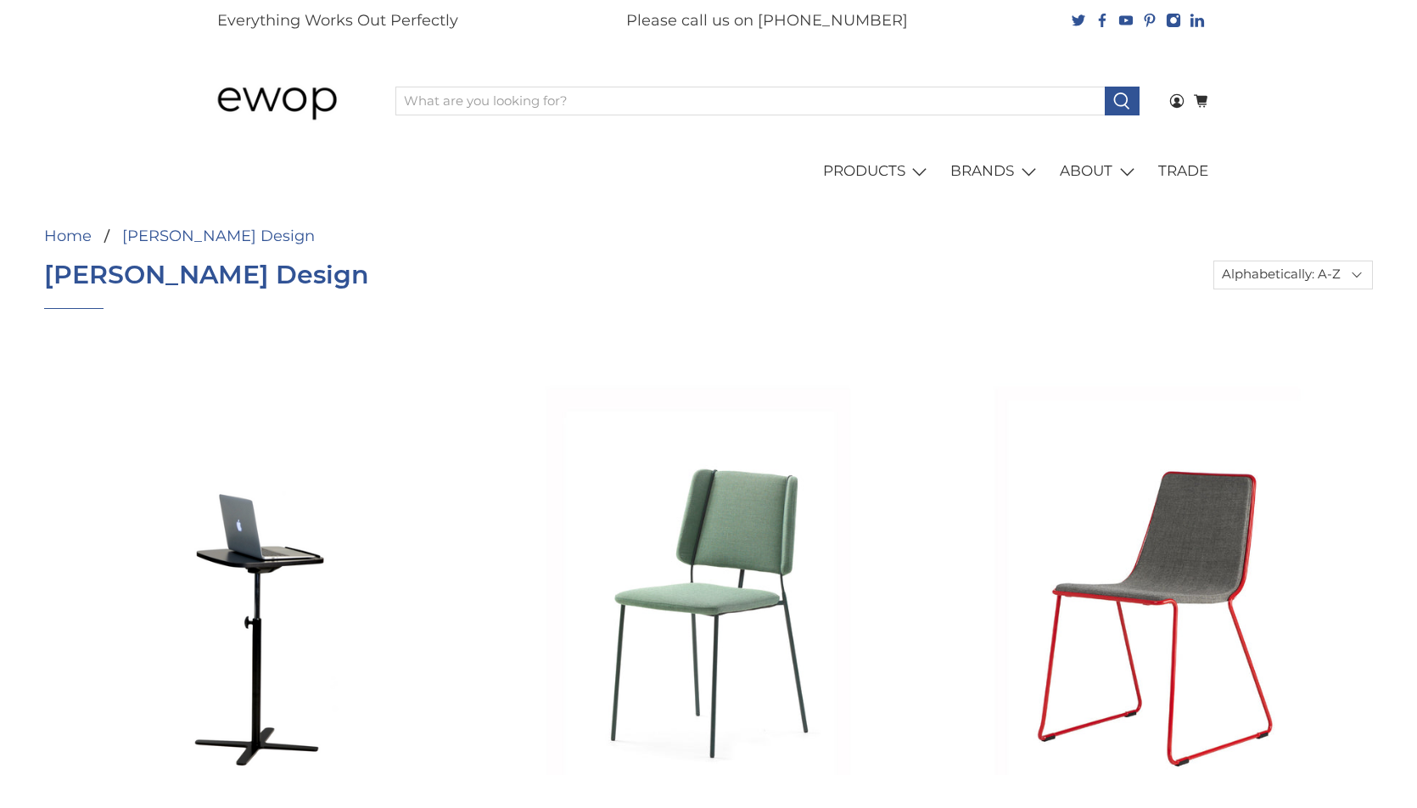
select select "title-ascending"
drag, startPoint x: 288, startPoint y: 236, endPoint x: 123, endPoint y: 238, distance: 165.4
click at [123, 238] on ul "Home [PERSON_NAME] Design" at bounding box center [305, 235] width 522 height 15
drag, startPoint x: 288, startPoint y: 277, endPoint x: 67, endPoint y: 278, distance: 221.4
click at [42, 280] on div "Home [PERSON_NAME] Design [PERSON_NAME] Design All [PERSON_NAME] Design Bistro …" at bounding box center [709, 285] width 1346 height 115
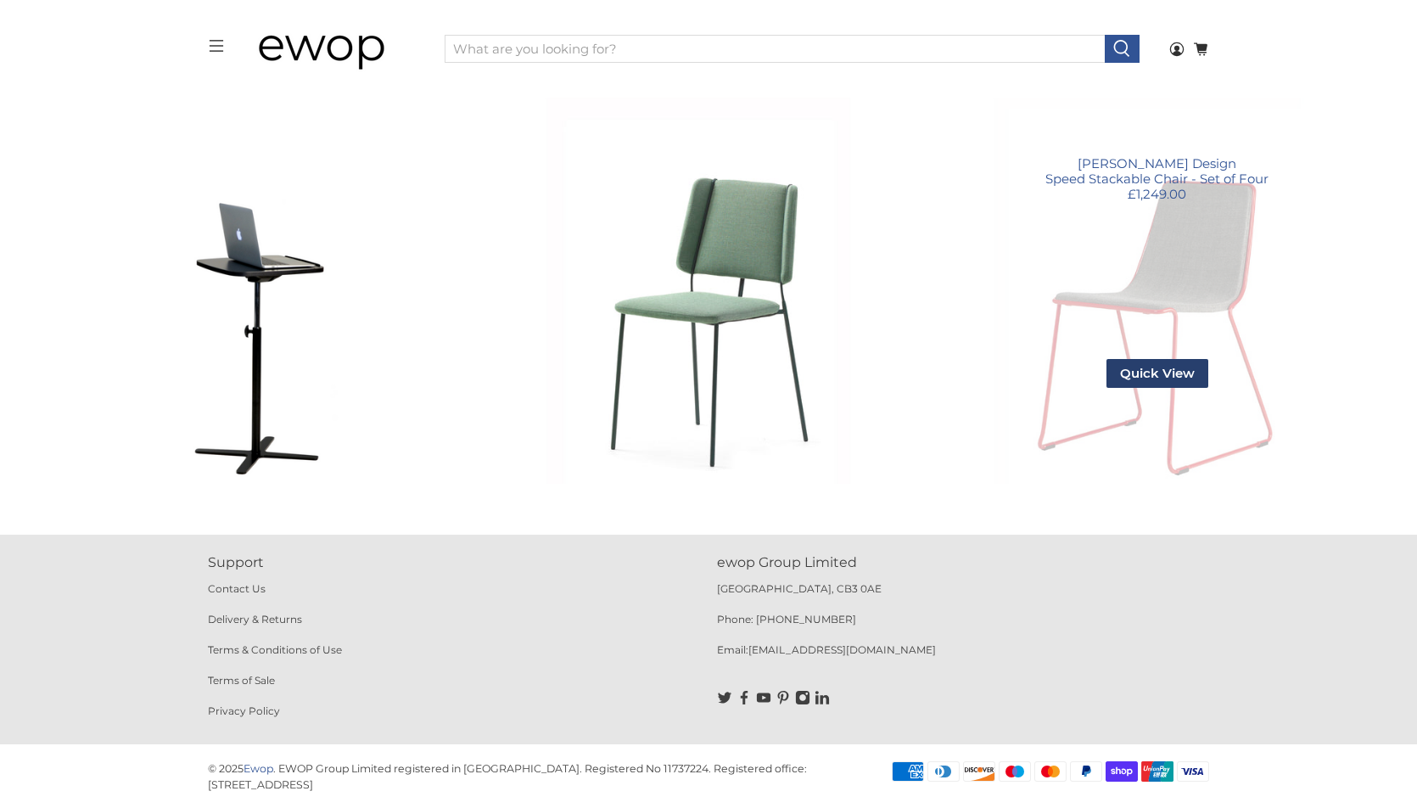
click at [1194, 359] on span "Quick View" at bounding box center [1157, 373] width 102 height 29
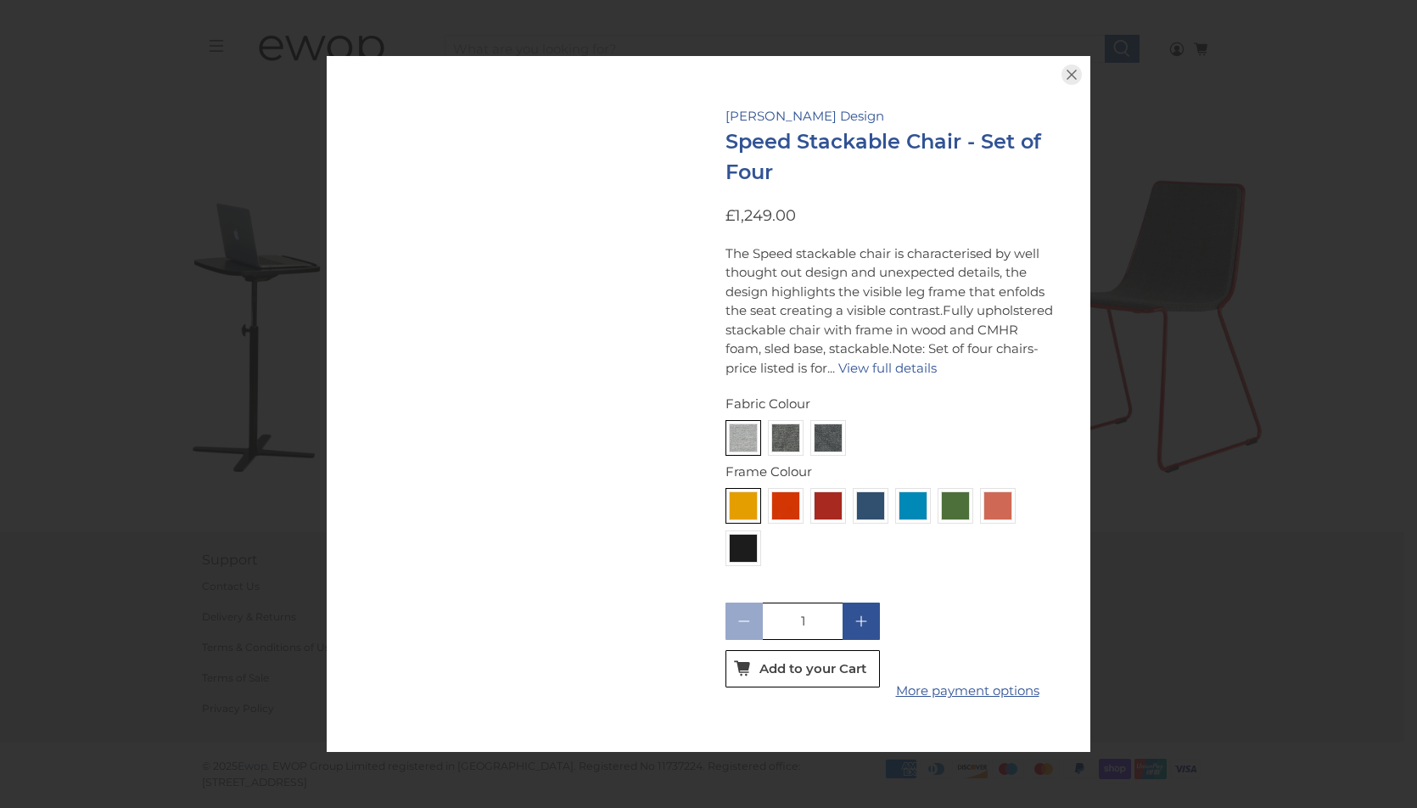
scroll to position [232, 0]
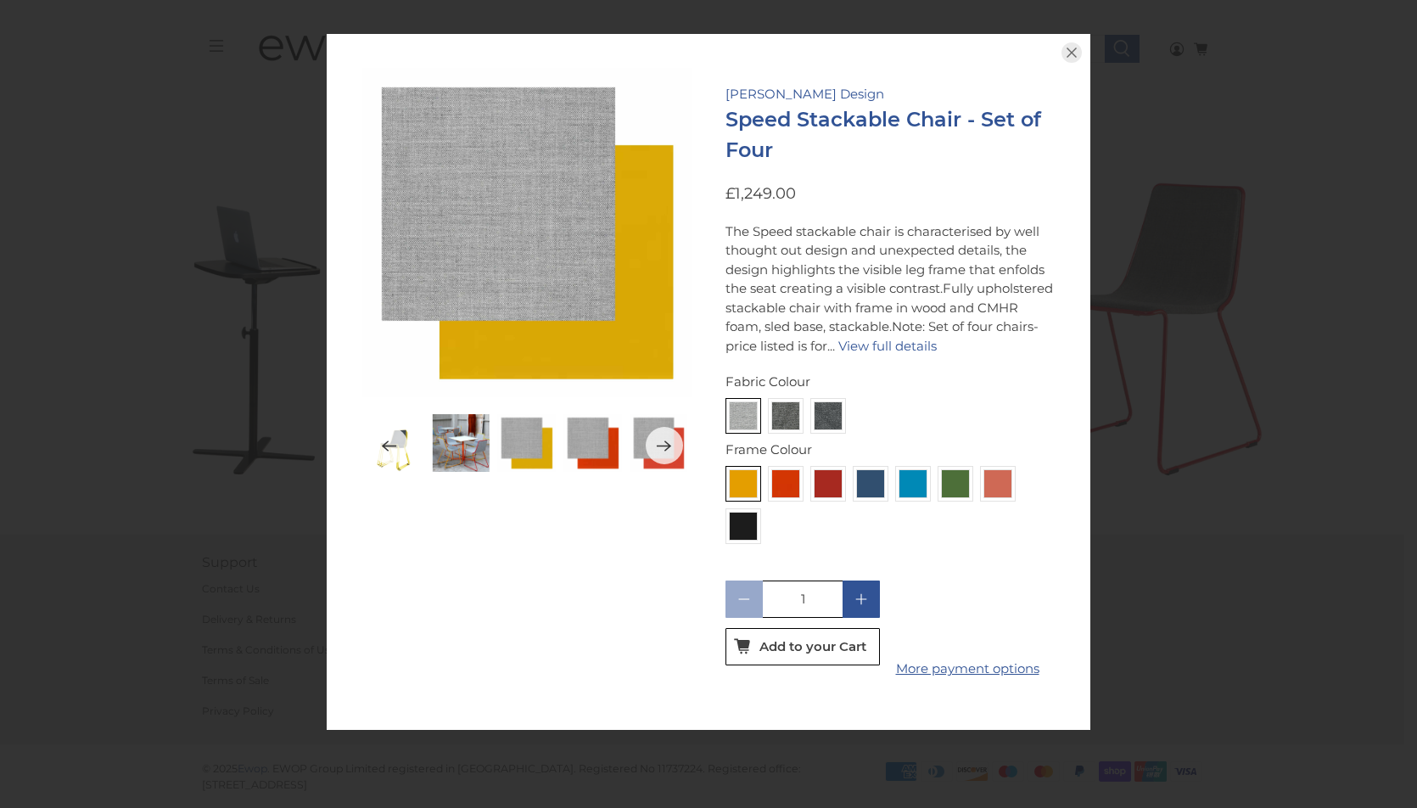
drag, startPoint x: 780, startPoint y: 162, endPoint x: 724, endPoint y: 137, distance: 61.2
click at [724, 137] on div "[PERSON_NAME] Design Speed Stackable Chair - Set of Four £1,249.00 The Speed st…" at bounding box center [886, 382] width 338 height 628
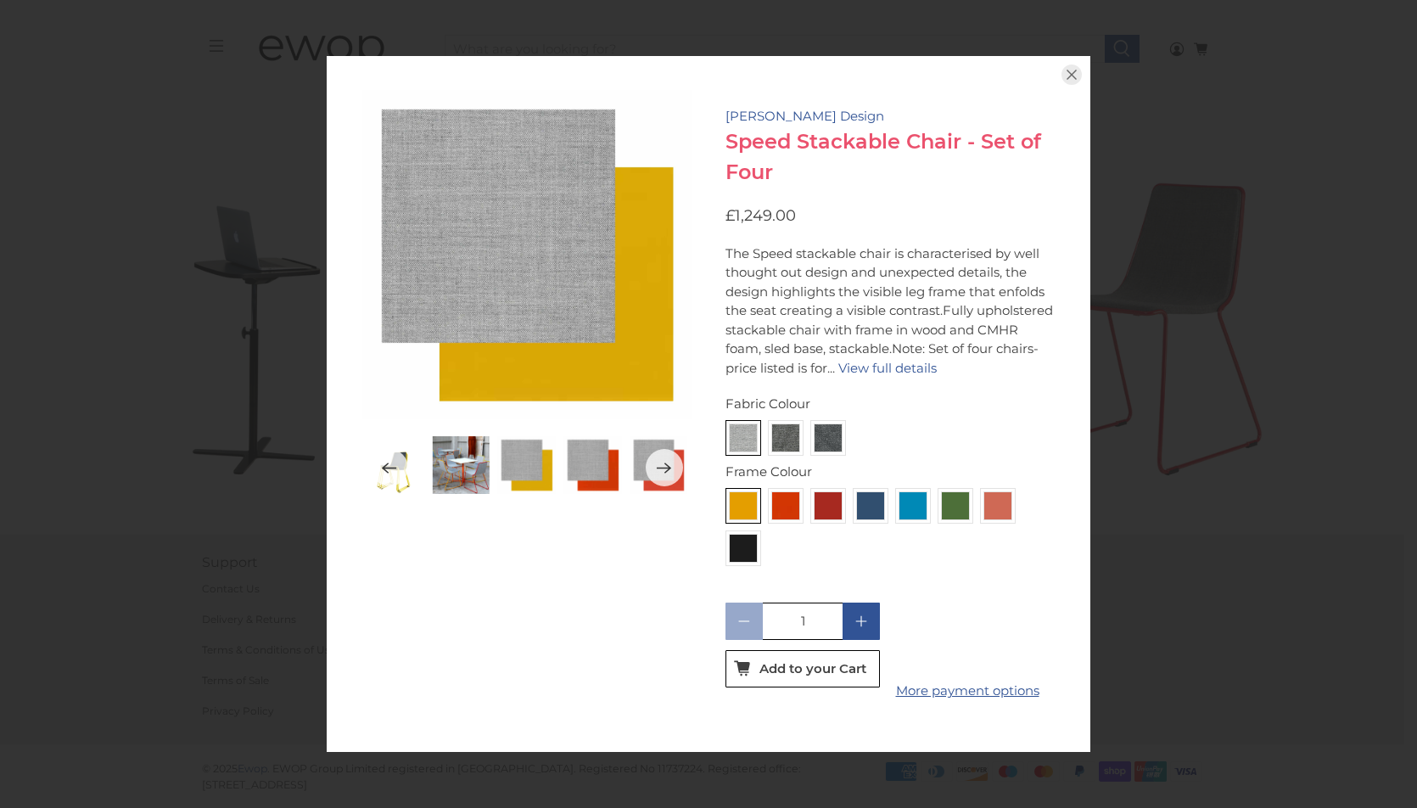
click at [729, 132] on link "Speed Stackable Chair - Set of Four" at bounding box center [883, 156] width 316 height 55
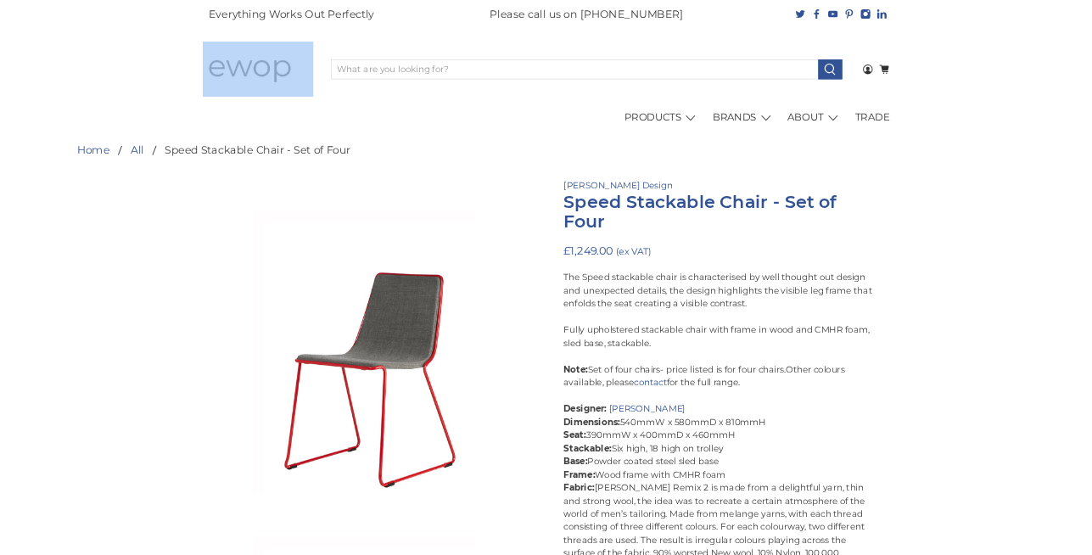
scroll to position [6232, 0]
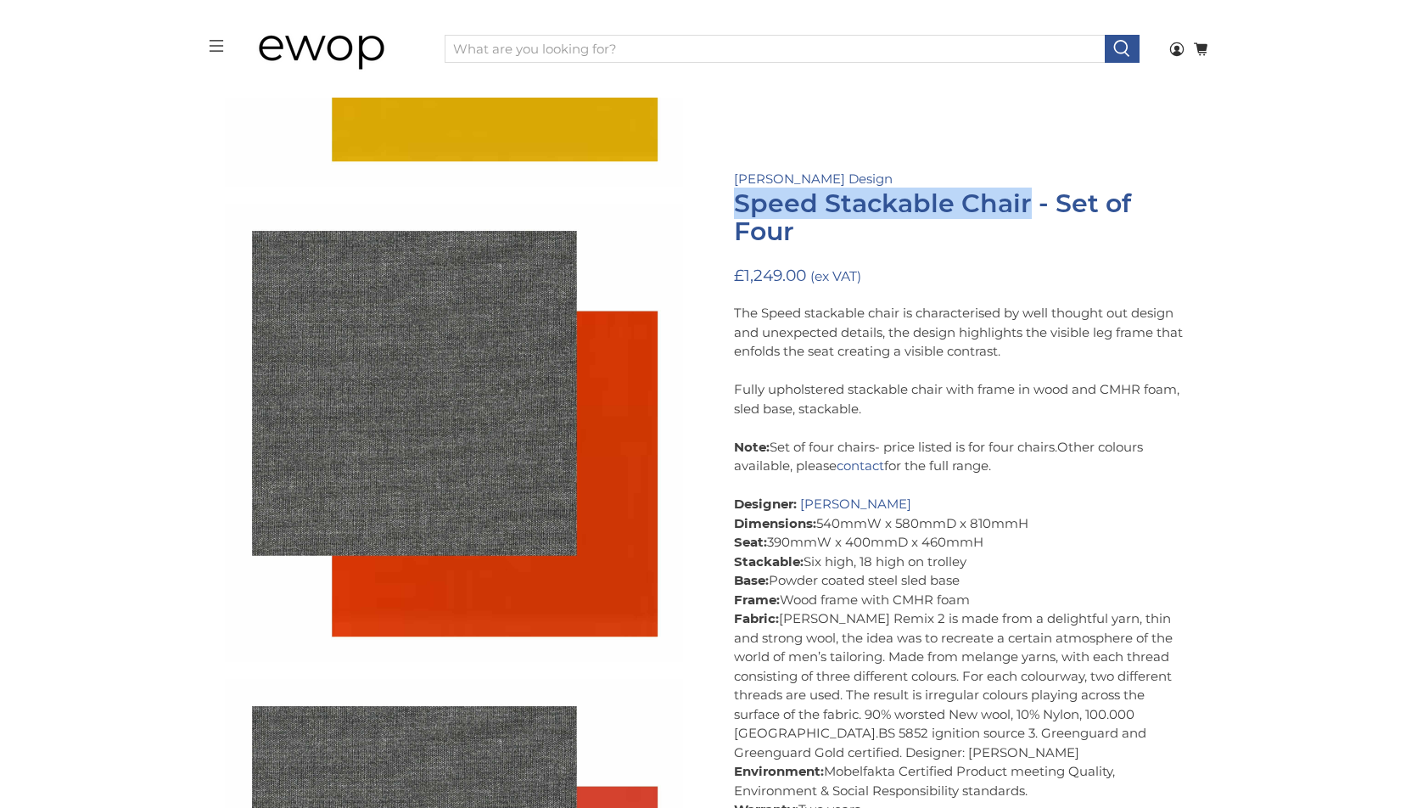
drag, startPoint x: 738, startPoint y: 204, endPoint x: 1026, endPoint y: 196, distance: 288.5
click at [1026, 196] on h1 "Speed Stackable Chair - Set of Four" at bounding box center [963, 218] width 458 height 58
copy h1 "Speed Stackable Chair"
